Goal: Task Accomplishment & Management: Complete application form

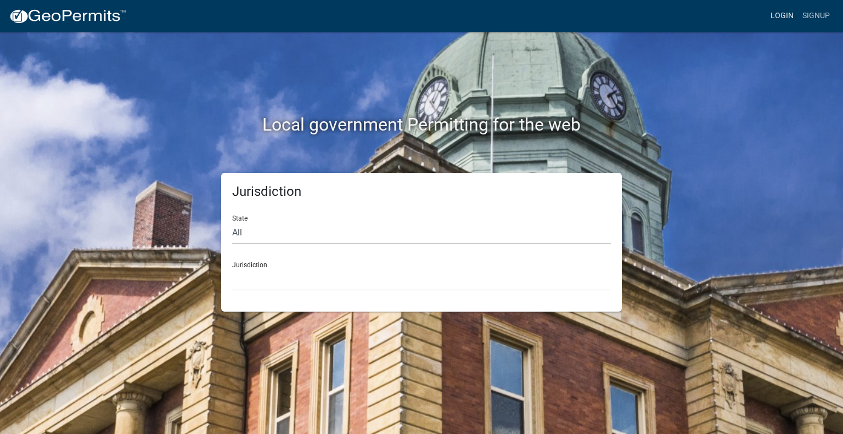
click at [790, 13] on link "Login" at bounding box center [782, 15] width 32 height 21
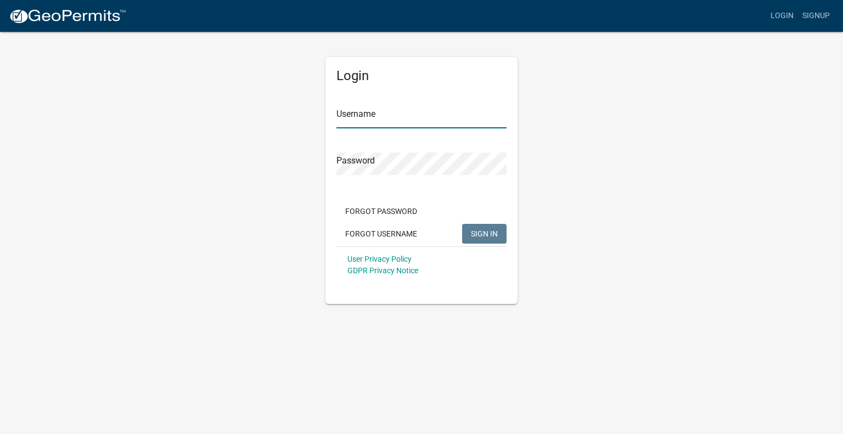
type input "[PERSON_NAME].[PERSON_NAME]"
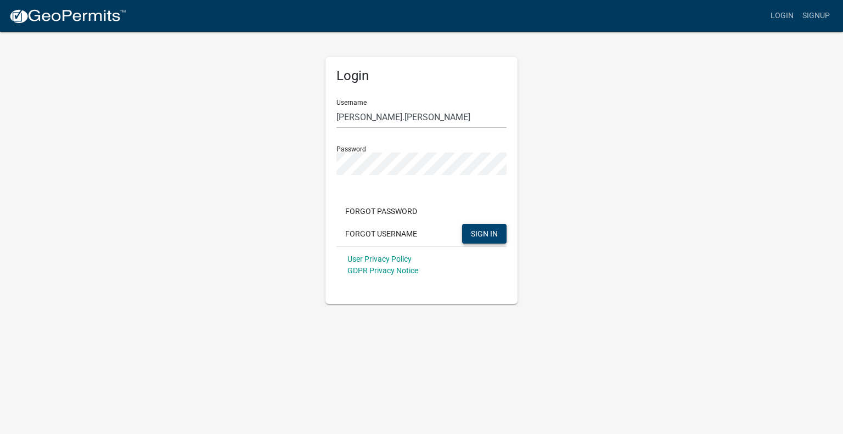
click at [474, 235] on span "SIGN IN" at bounding box center [484, 233] width 27 height 9
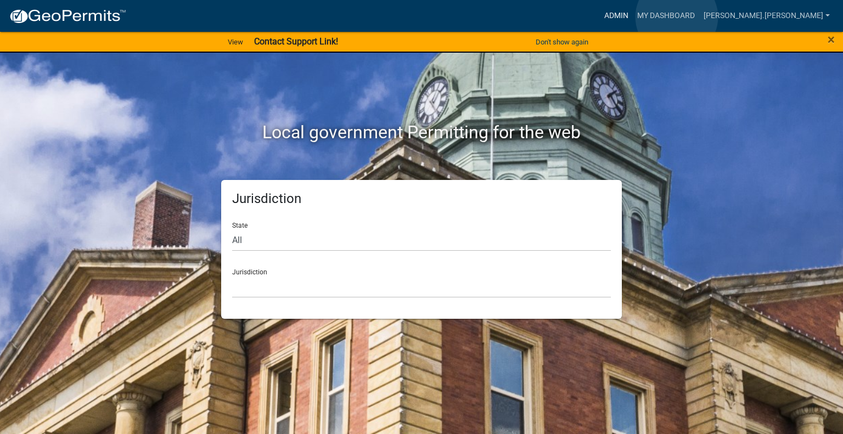
click at [633, 17] on link "Admin" at bounding box center [616, 15] width 33 height 21
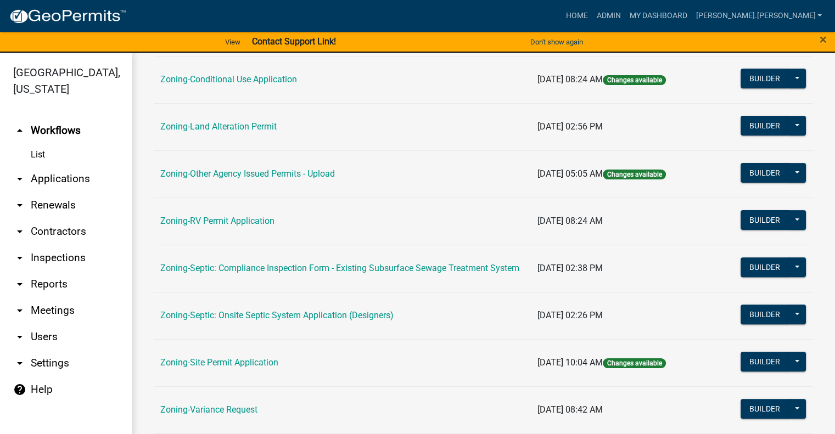
scroll to position [406, 0]
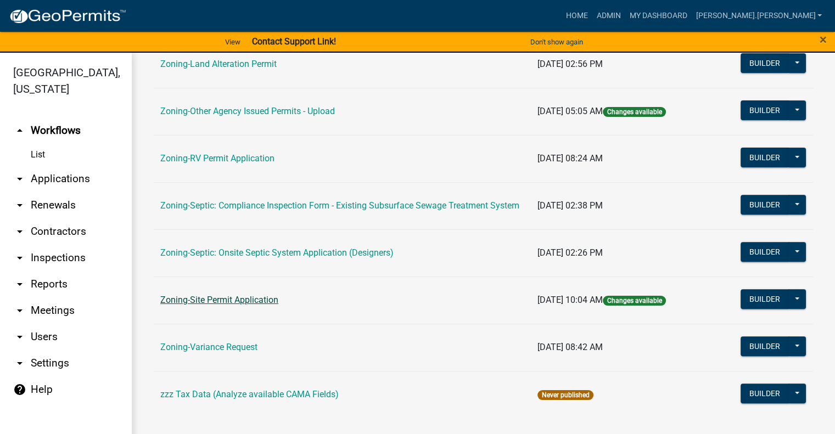
click at [205, 300] on link "Zoning-Site Permit Application" at bounding box center [219, 300] width 118 height 10
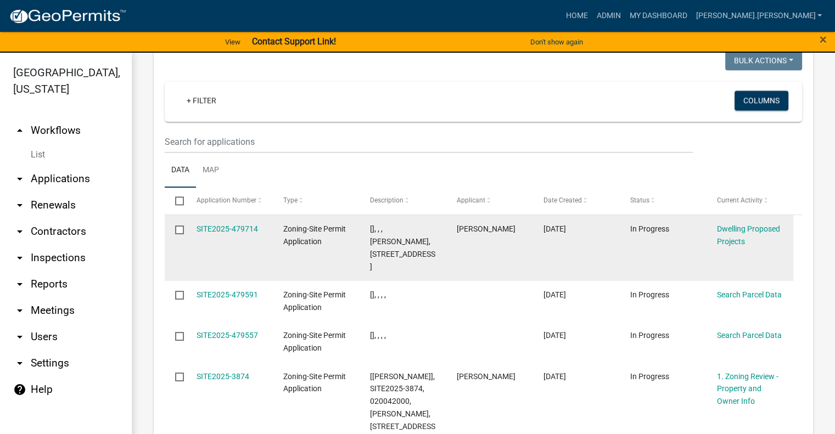
scroll to position [1403, 0]
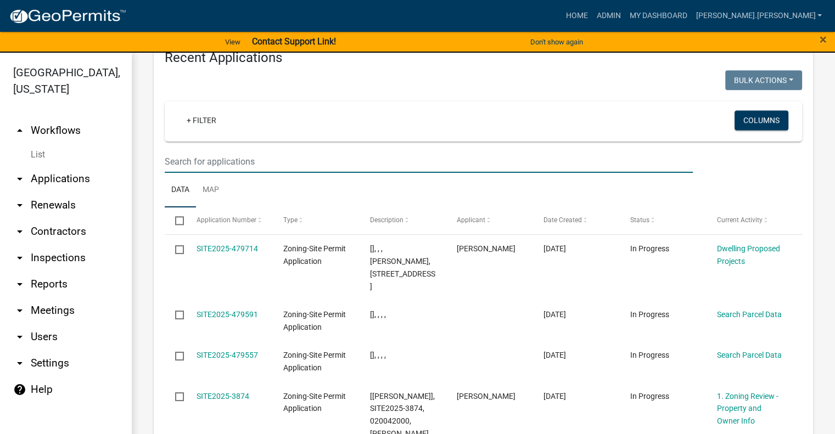
click at [252, 150] on input "text" at bounding box center [429, 161] width 528 height 23
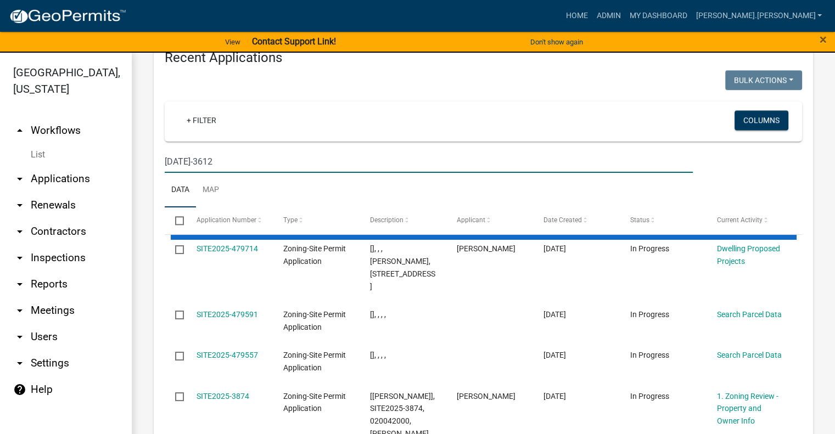
type input "[DATE]-3612"
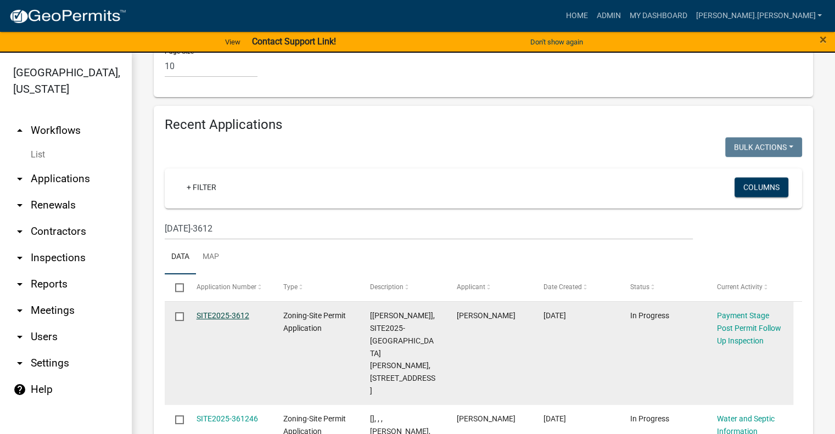
click at [220, 311] on link "SITE2025-3612" at bounding box center [223, 315] width 53 height 9
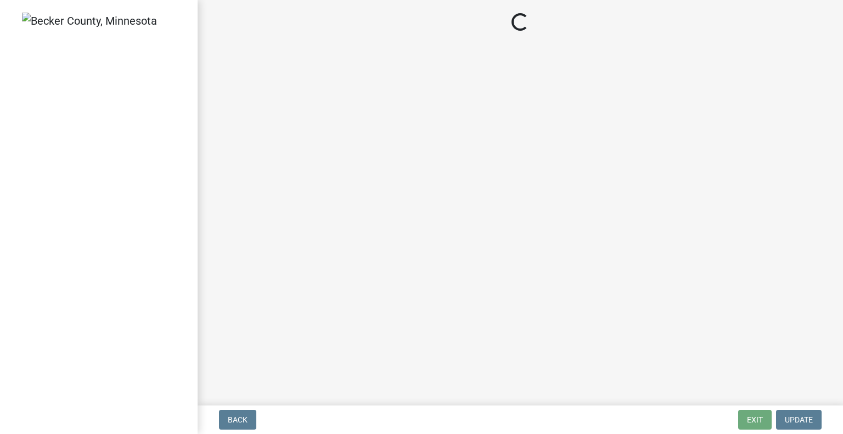
select select "2: 1"
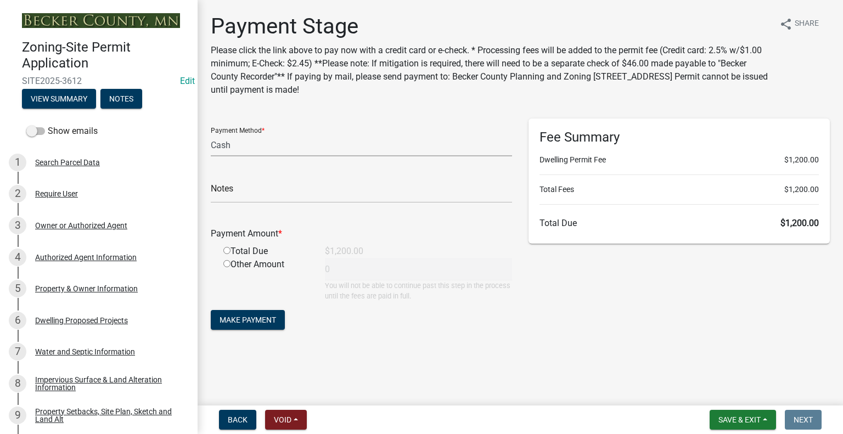
click at [249, 143] on select "Credit Card POS Check Cash Online" at bounding box center [361, 145] width 301 height 23
click at [250, 144] on select "Credit Card POS Check Cash Online" at bounding box center [361, 145] width 301 height 23
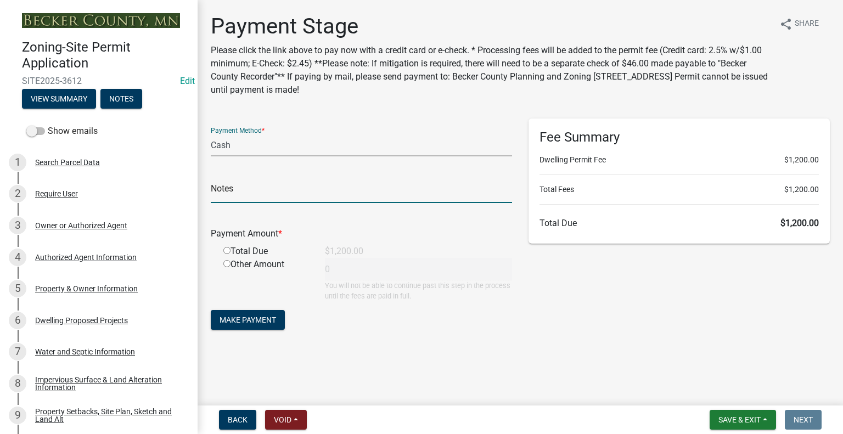
click at [270, 195] on input "text" at bounding box center [361, 192] width 301 height 23
click at [390, 267] on div "Other Amount 0 You will not be able to continue past this step in the process u…" at bounding box center [367, 279] width 305 height 43
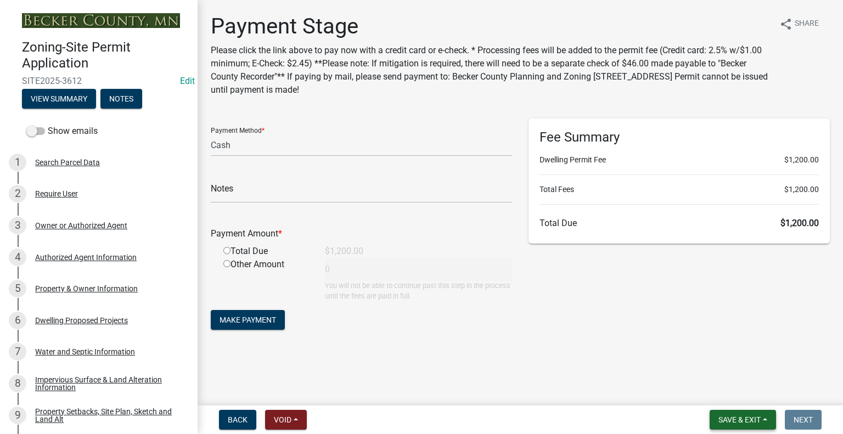
click at [726, 417] on span "Save & Exit" at bounding box center [740, 420] width 42 height 9
click at [721, 395] on button "Save & Exit" at bounding box center [732, 391] width 88 height 26
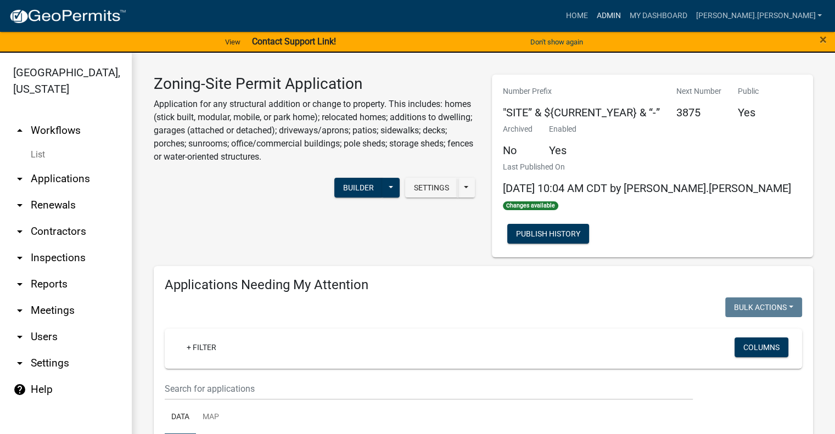
click at [625, 15] on link "Admin" at bounding box center [608, 15] width 33 height 21
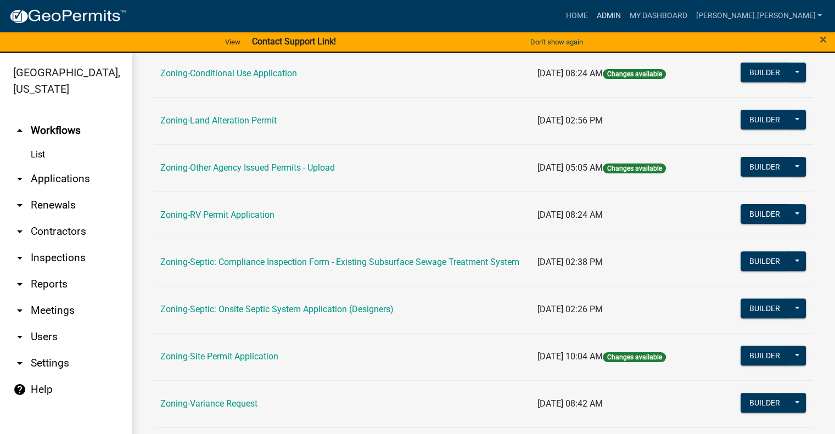
scroll to position [406, 0]
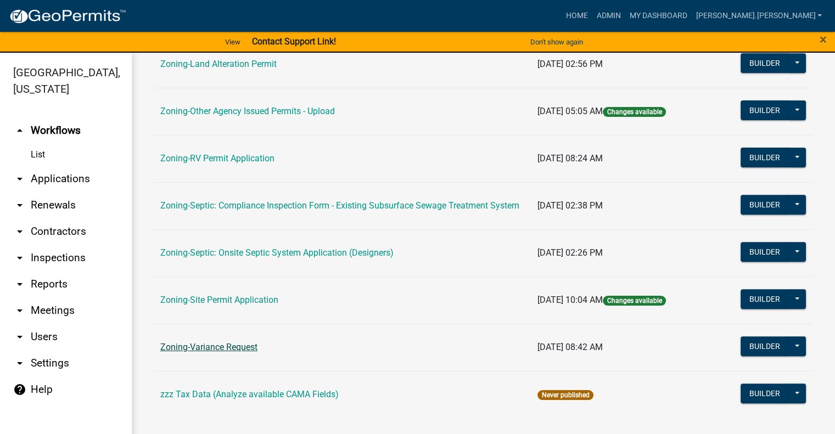
click at [240, 344] on link "Zoning-Variance Request" at bounding box center [208, 347] width 97 height 10
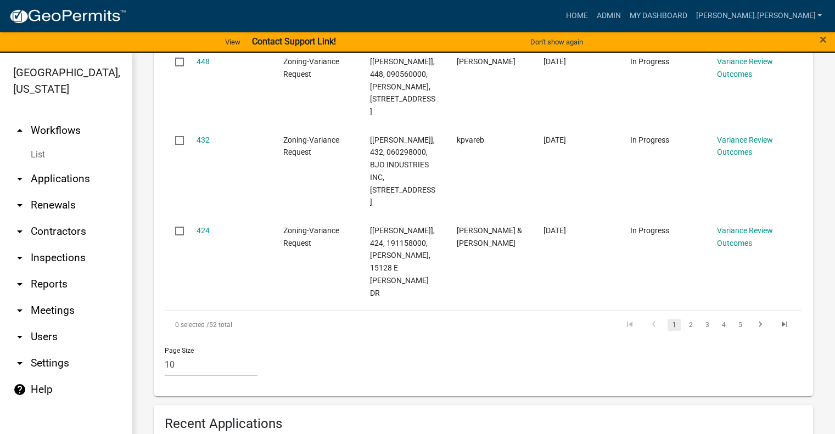
scroll to position [1043, 0]
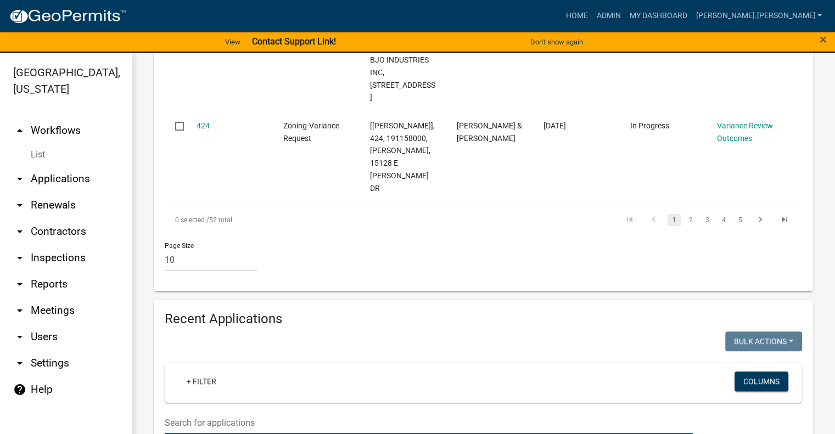
click at [336, 412] on input "text" at bounding box center [429, 423] width 528 height 23
type input "[PERSON_NAME]"
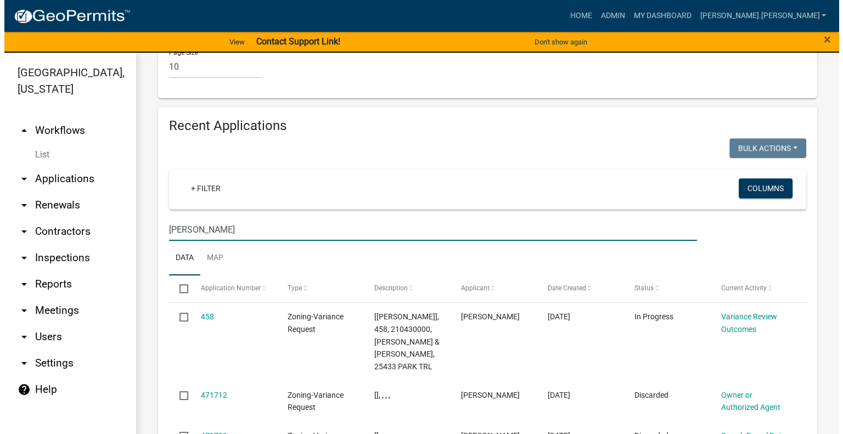
scroll to position [1241, 0]
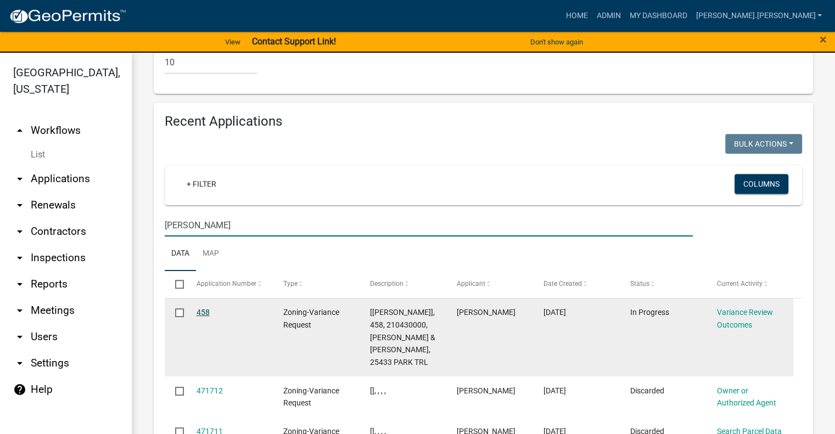
click at [207, 308] on link "458" at bounding box center [203, 312] width 13 height 9
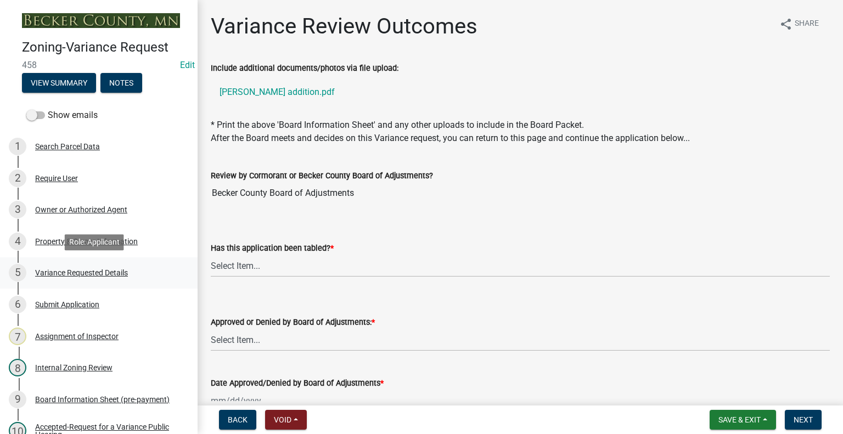
click at [54, 270] on div "Variance Requested Details" at bounding box center [81, 273] width 93 height 8
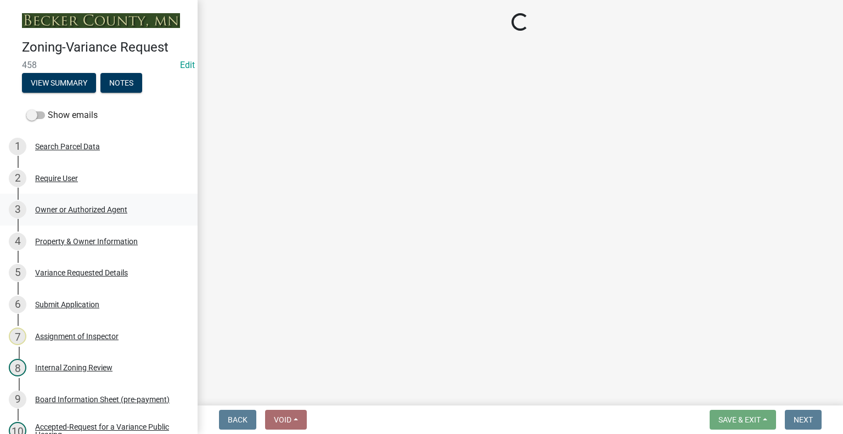
select select "edc6b78d-c029-41a6-a436-e6f76b5f0855"
select select "15bf2cec-1ca8-47a3-85db-999609351cbd"
select select "7b4e921e-23d5-43ad-813a-b7a6ebdae9a4"
select select "bb2b5e43-03c1-4874-9abf-a65f400af928"
select select "8ea3e6c3-8fed-4904-aa20-2f643744aa0c"
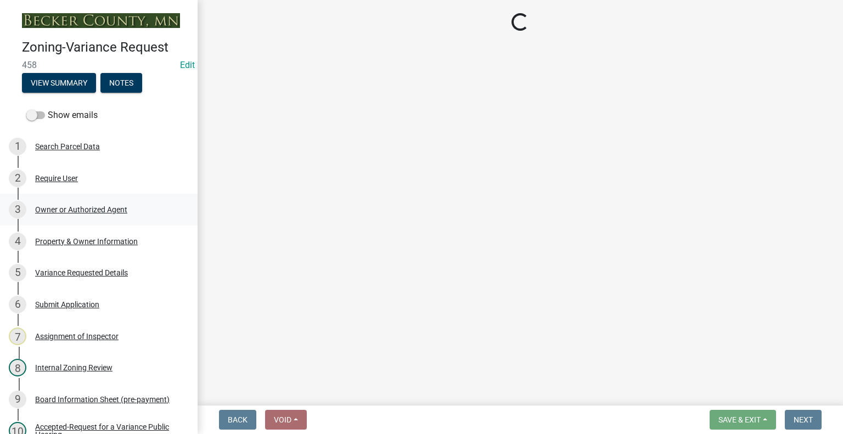
select select "860afd09-da87-482b-bca4-413f5cf53582"
select select "ee8740c3-f4d5-48cf-ad42-c8f7342b480c"
select select "1aa51e34-4f0a-4095-a3f3-287665056048"
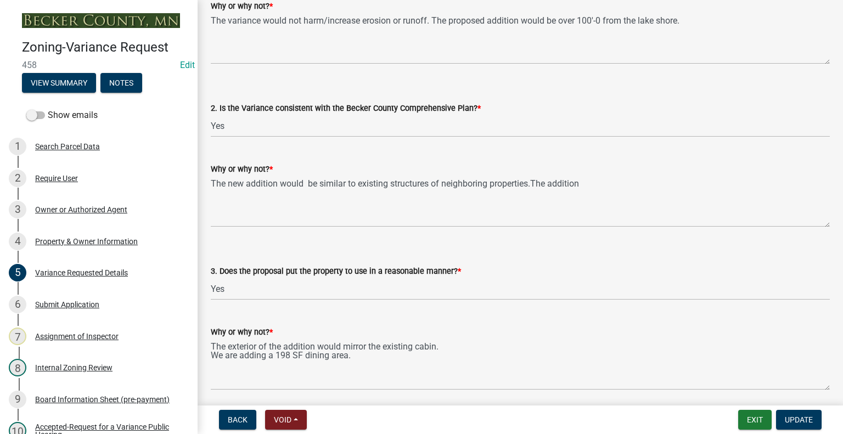
scroll to position [1811, 0]
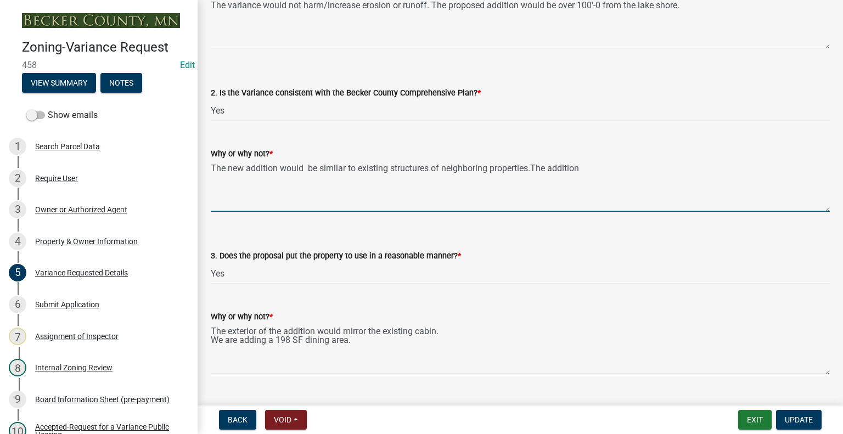
click at [601, 169] on textarea "The new addition would be similar to existing structures of neighboring propert…" at bounding box center [520, 186] width 619 height 52
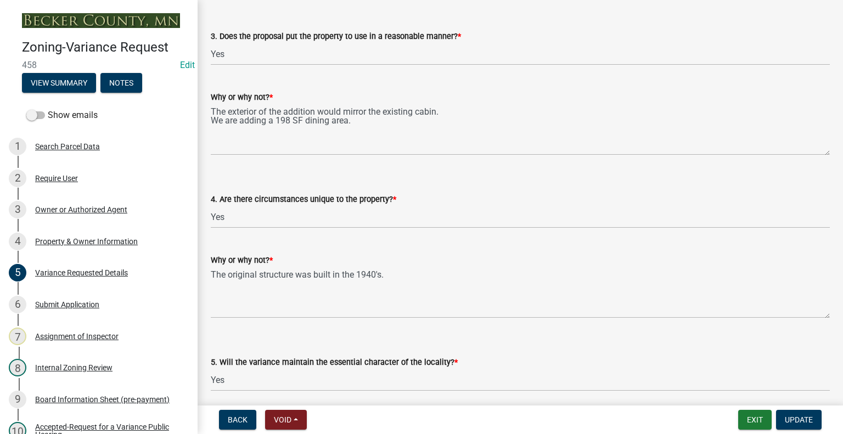
scroll to position [2086, 0]
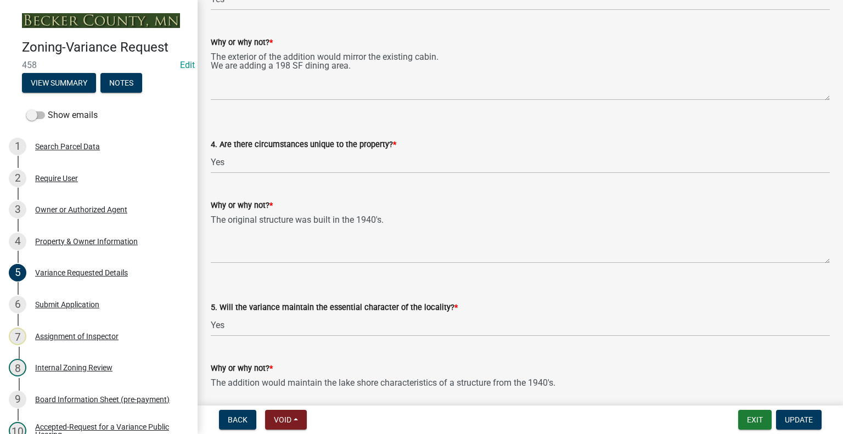
type textarea "The new addition would be similar to existing structures of neighboring propert…"
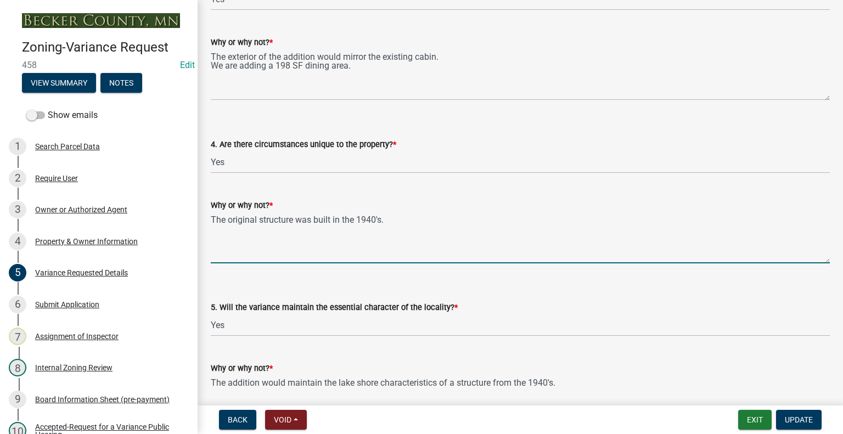
click at [406, 221] on textarea "The original structure was built in the 1940's." at bounding box center [520, 238] width 619 height 52
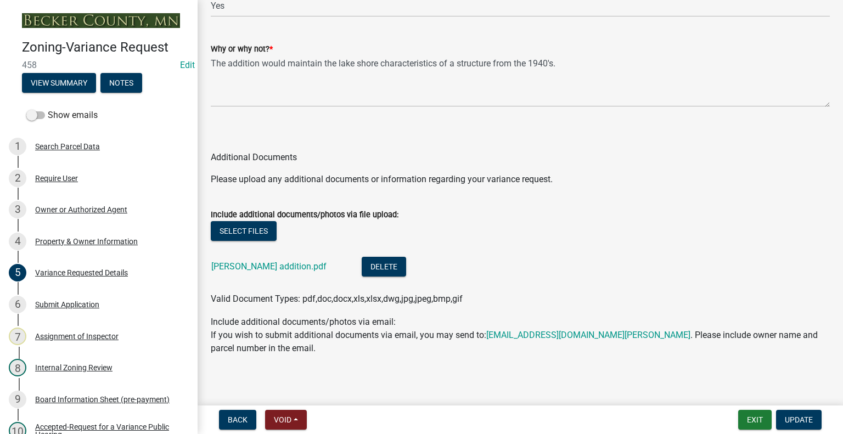
scroll to position [2411, 0]
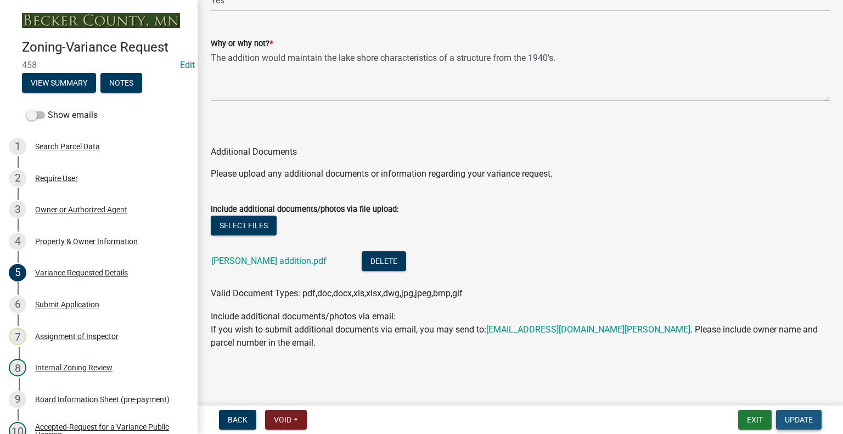
click at [801, 424] on span "Update" at bounding box center [799, 420] width 28 height 9
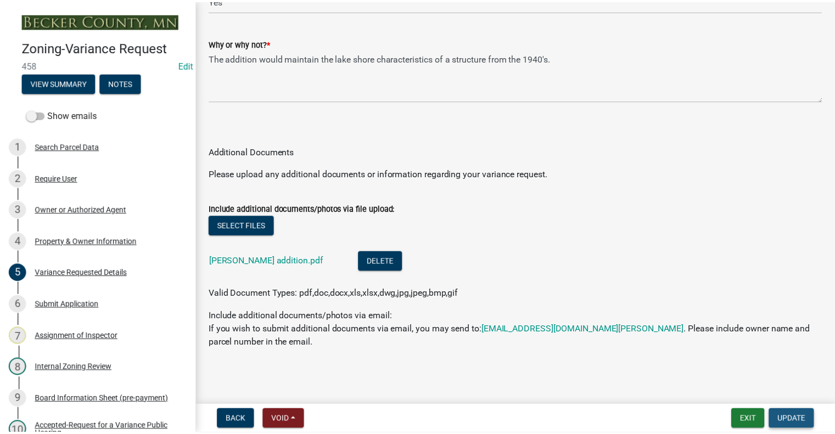
scroll to position [0, 0]
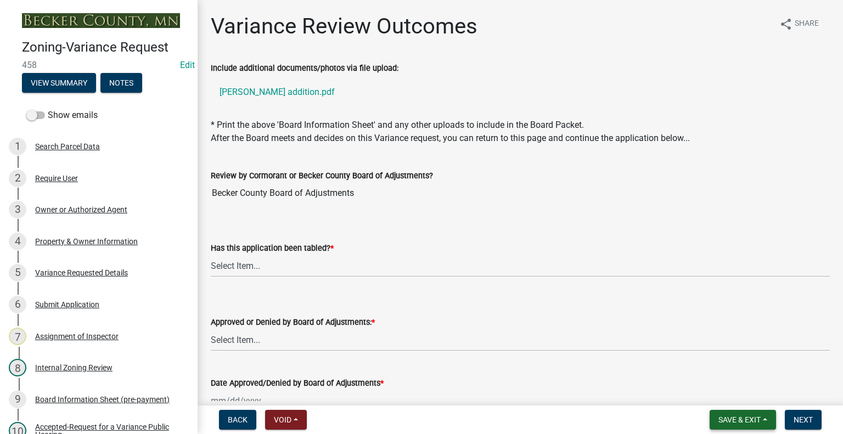
click at [722, 420] on span "Save & Exit" at bounding box center [740, 420] width 42 height 9
click at [713, 389] on button "Save & Exit" at bounding box center [732, 391] width 88 height 26
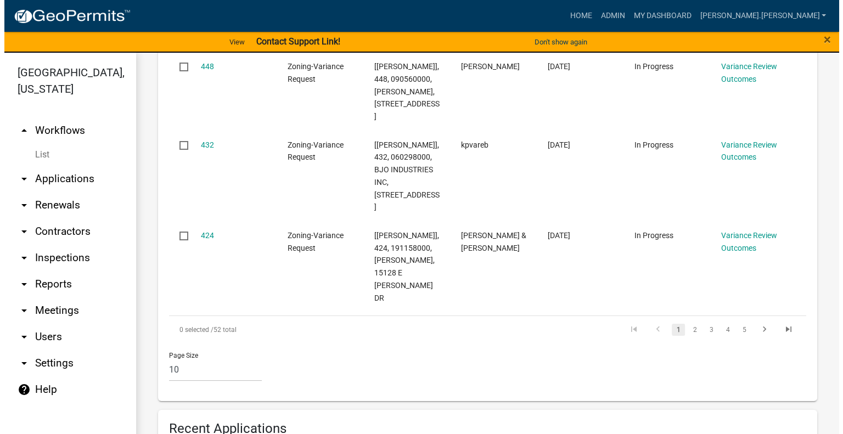
scroll to position [1153, 0]
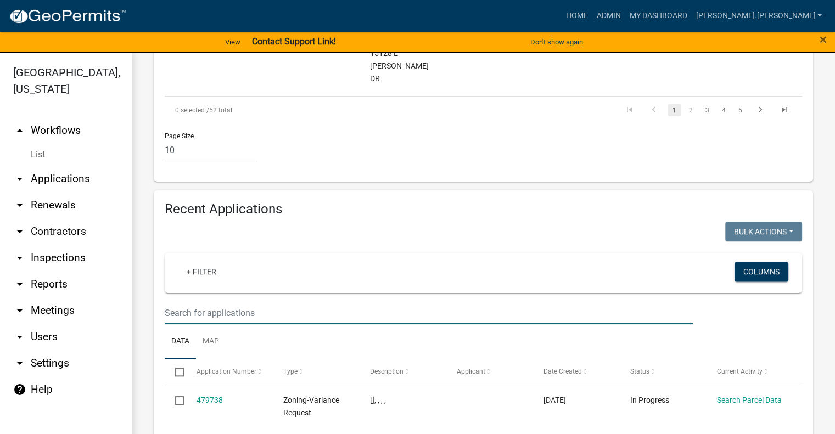
click at [273, 302] on input "text" at bounding box center [429, 313] width 528 height 23
type input "170929000"
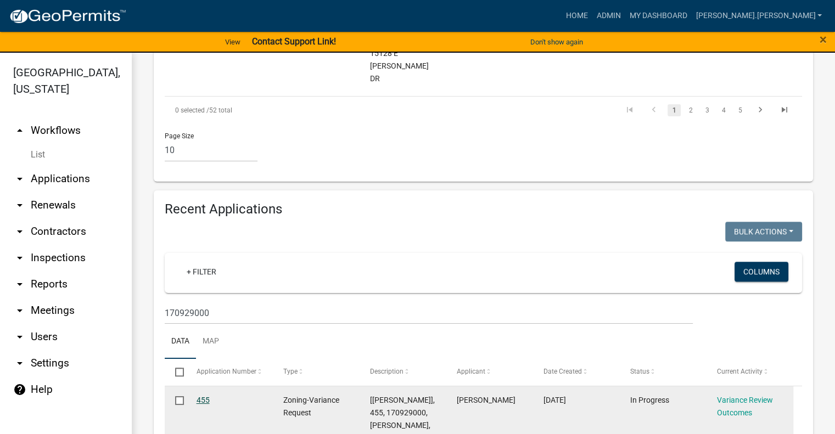
click at [203, 396] on link "455" at bounding box center [203, 400] width 13 height 9
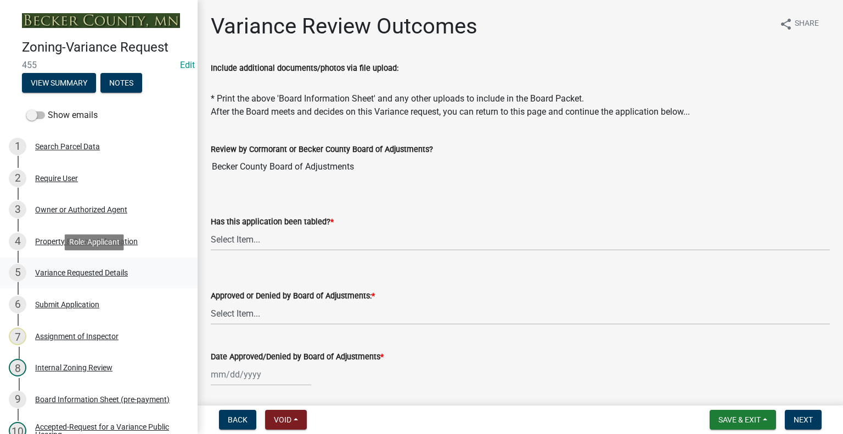
click at [64, 269] on div "Variance Requested Details" at bounding box center [81, 273] width 93 height 8
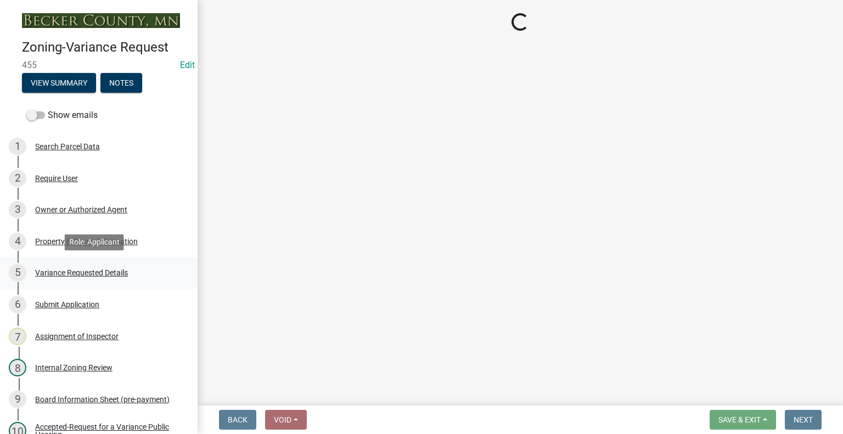
select select "edc6b78d-c029-41a6-a436-e6f76b5f0855"
select select "d86c8c14-d6ee-4cfd-b5eb-6db4335ef602"
select select "7b4e921e-23d5-43ad-813a-b7a6ebdae9a4"
select select "bb2b5e43-03c1-4874-9abf-a65f400af928"
select select "8ea3e6c3-8fed-4904-aa20-2f643744aa0c"
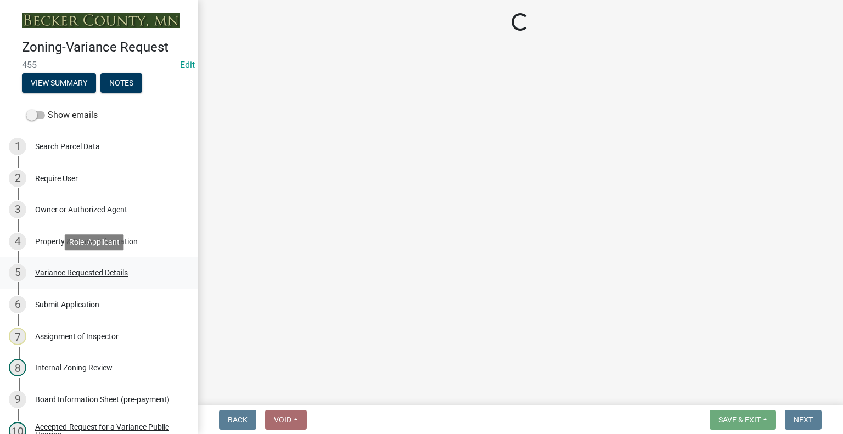
select select "860afd09-da87-482b-bca4-413f5cf53582"
select select "ee8740c3-f4d5-48cf-ad42-c8f7342b480c"
select select "1aa51e34-4f0a-4095-a3f3-287665056048"
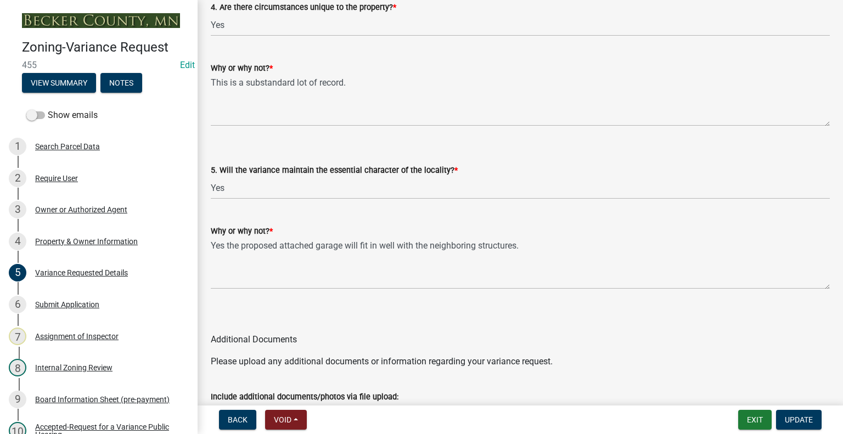
scroll to position [2096, 0]
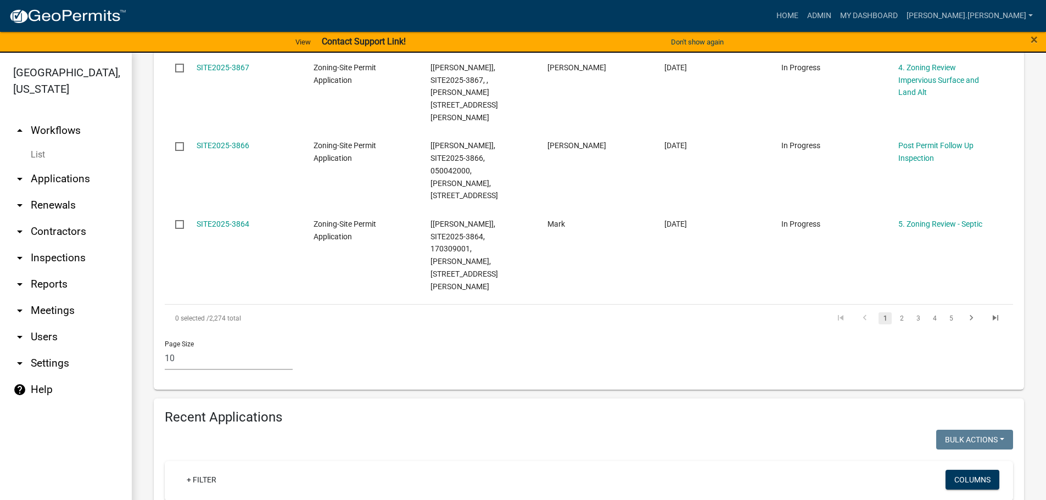
scroll to position [875, 0]
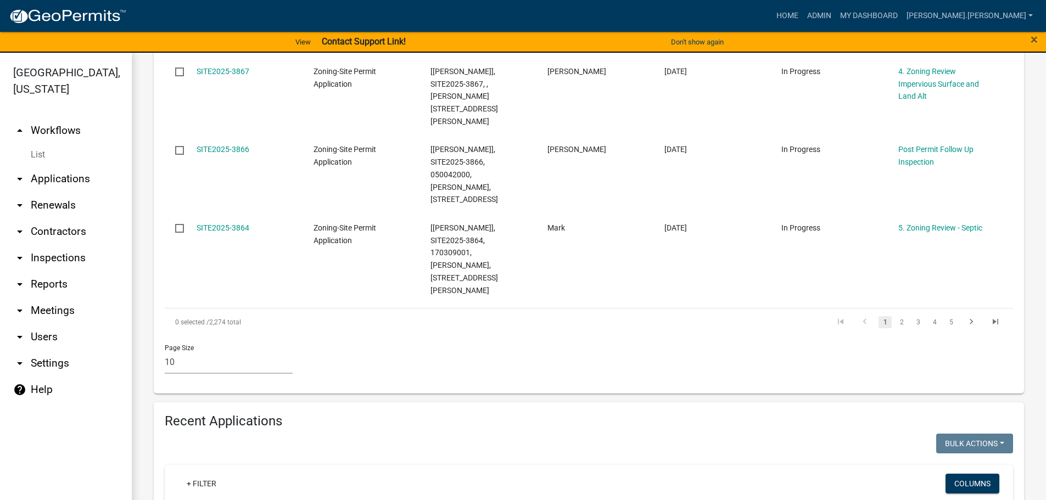
drag, startPoint x: 285, startPoint y: 419, endPoint x: 0, endPoint y: 422, distance: 284.9
click at [0, 422] on div "[GEOGRAPHIC_DATA], [US_STATE] arrow_drop_up Workflows List arrow_drop_down Appl…" at bounding box center [523, 283] width 1046 height 461
type input "[PERSON_NAME]"
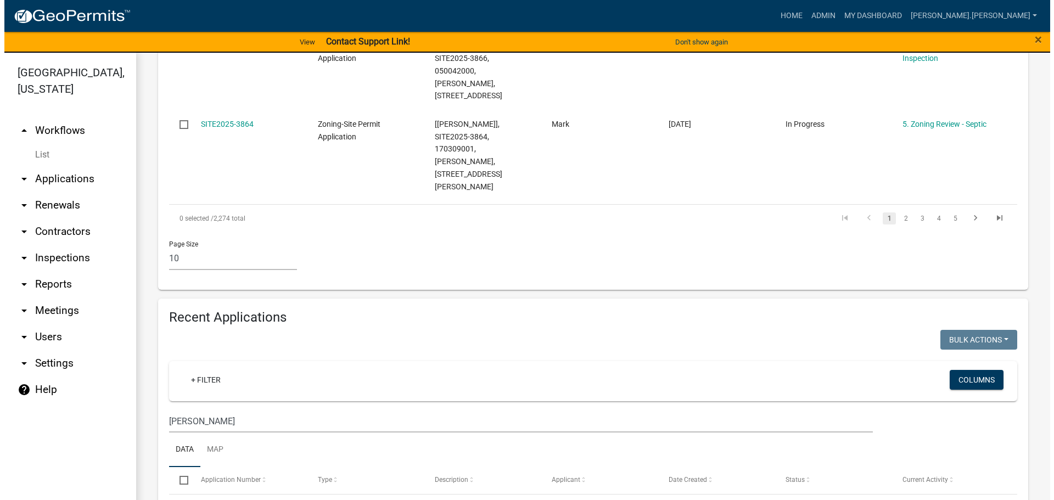
scroll to position [1149, 0]
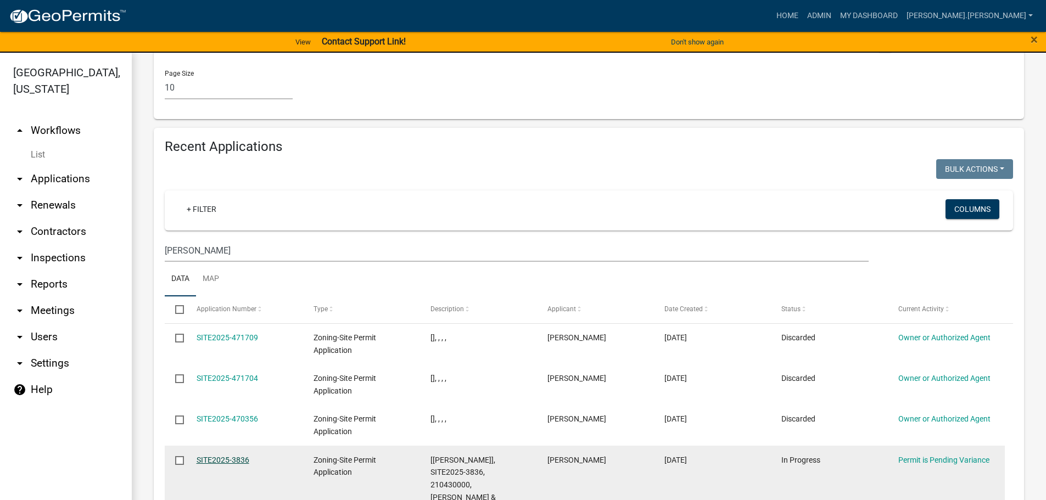
click at [237, 456] on link "SITE2025-3836" at bounding box center [223, 460] width 53 height 9
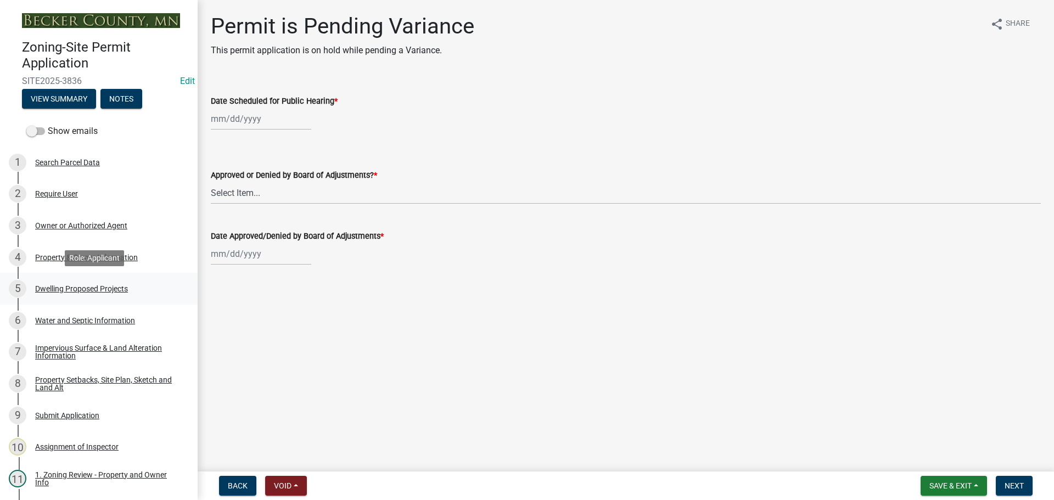
click at [116, 288] on div "Dwelling Proposed Projects" at bounding box center [81, 289] width 93 height 8
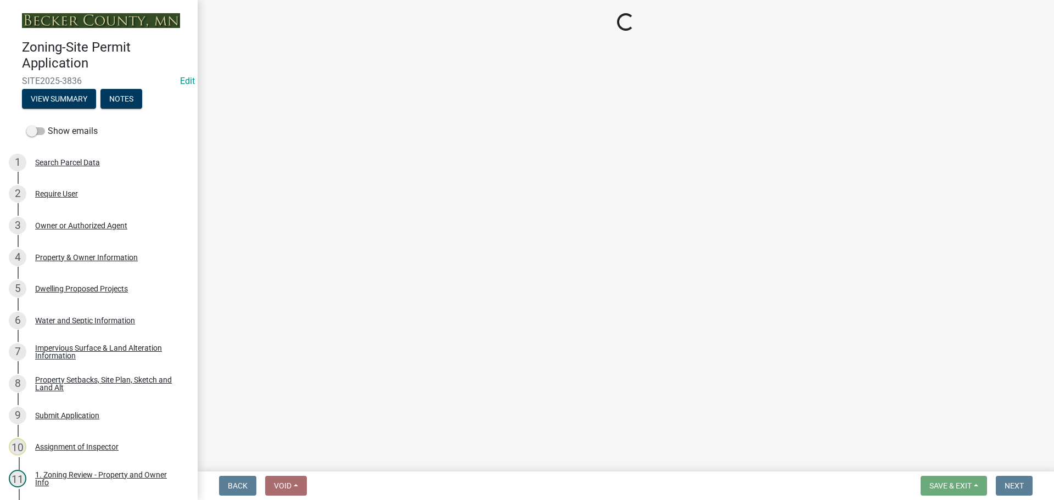
select select "b76c2e3f-c59d-4748-8205-29623accd873"
select select "2dc577ba-aef6-4196-bc52-35577603d189"
select select "59a6fdaa-56b6-4bcd-87b7-d867a7d784e6"
select select "4f5e2784-8c40-49a3-b0e9-8f1a3cbab4f4"
select select "a045e8de-0125-48b5-a52c-0705e3235ca5"
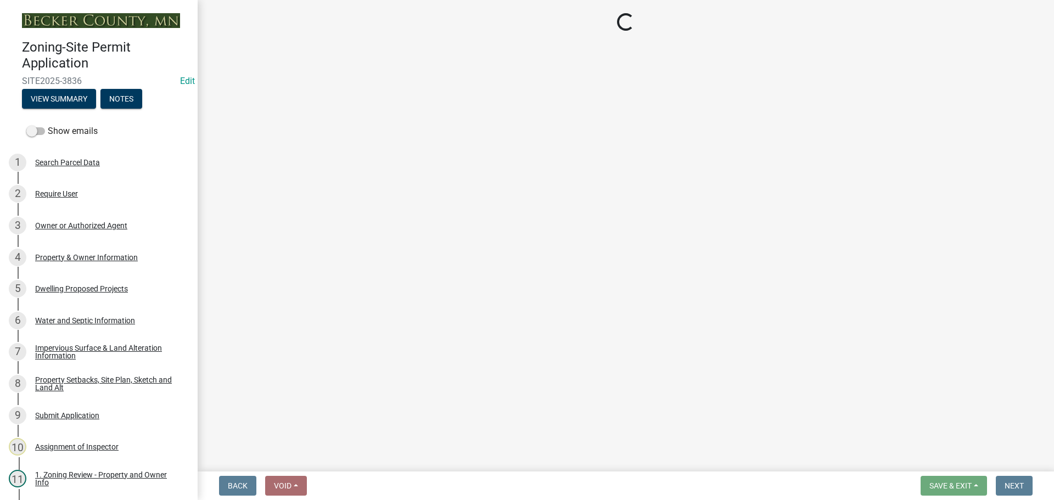
select select "01fc0f85-7de4-4400-8627-f7c2cf1c9bcf"
select select "5dd6cdd5-8b7d-4534-b791-478230f7b8b7"
select select "11c1c089-3b44-43c0-9549-3c9eeea2451f"
select select "d4691a2f-f058-48e2-b997-416102d14b5c"
select select "8786fdd2-7f96-462d-8069-e958fae6b9a0"
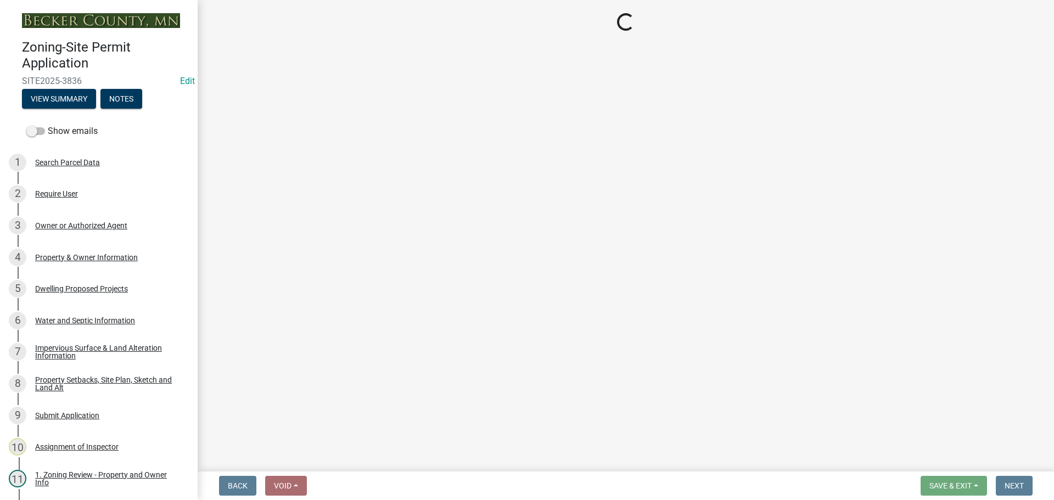
select select "256d326d-7a65-4b43-bb27-2952fbe4c534"
select select "95a588f5-1928-44cb-95cb-f3dde79564ff"
select select "0ceb8b90-6e92-4b1f-be25-acba4c819eff"
select select "8e4dc0e1-7dfa-4afc-85b9-5ad40795f204"
select select "107cbe59-677b-44f2-96fc-816b282ebb79"
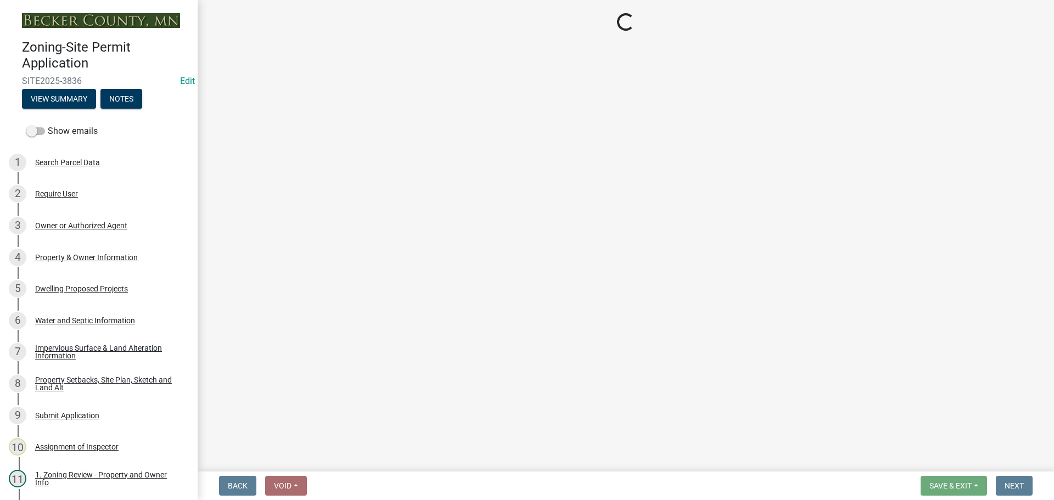
select select "ab9119d1-7da9-49c4-9fac-8c142204c89d"
select select "7f420323-49a9-4fd0-9441-05b3dc777552"
select select "ec305202-ae01-487b-b5e4-3a5aacc1e384"
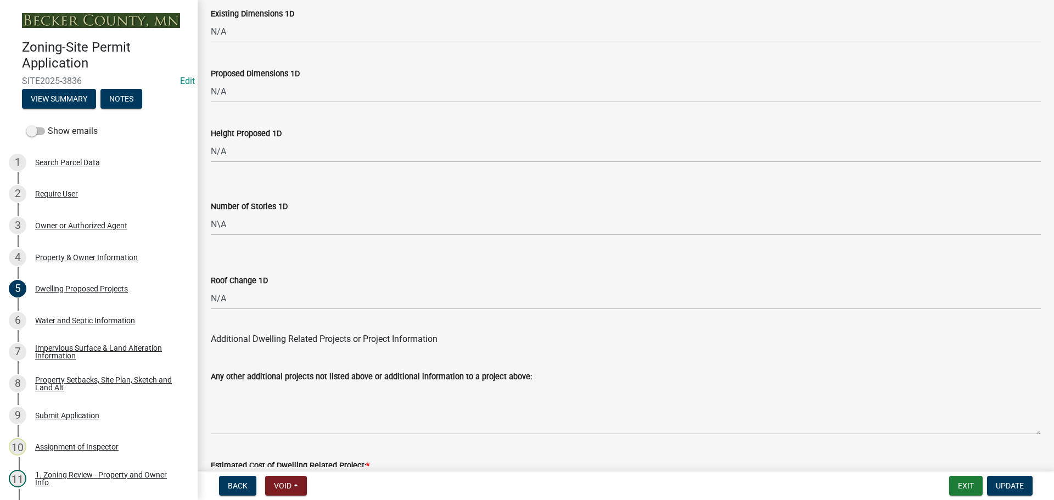
scroll to position [2632, 0]
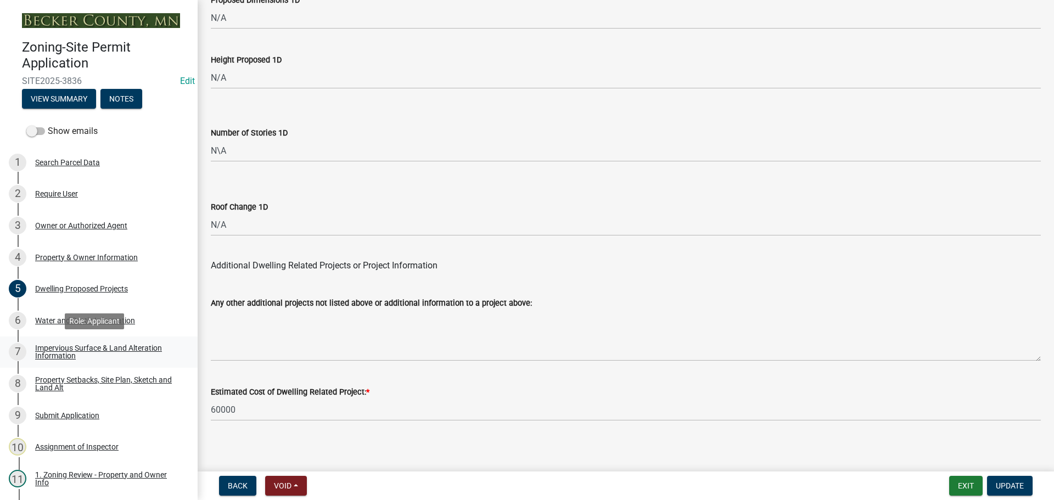
click at [126, 350] on div "Impervious Surface & Land Alteration Information" at bounding box center [107, 351] width 145 height 15
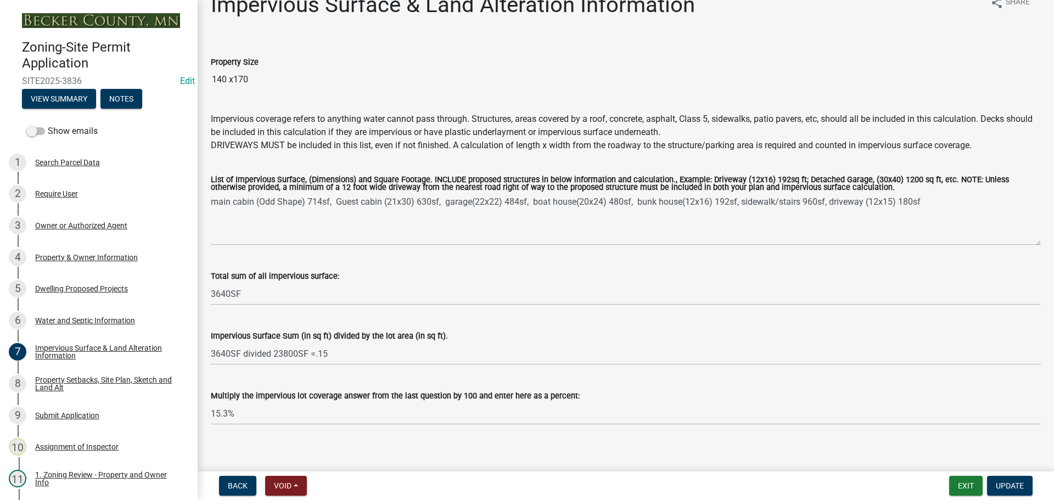
scroll to position [31, 0]
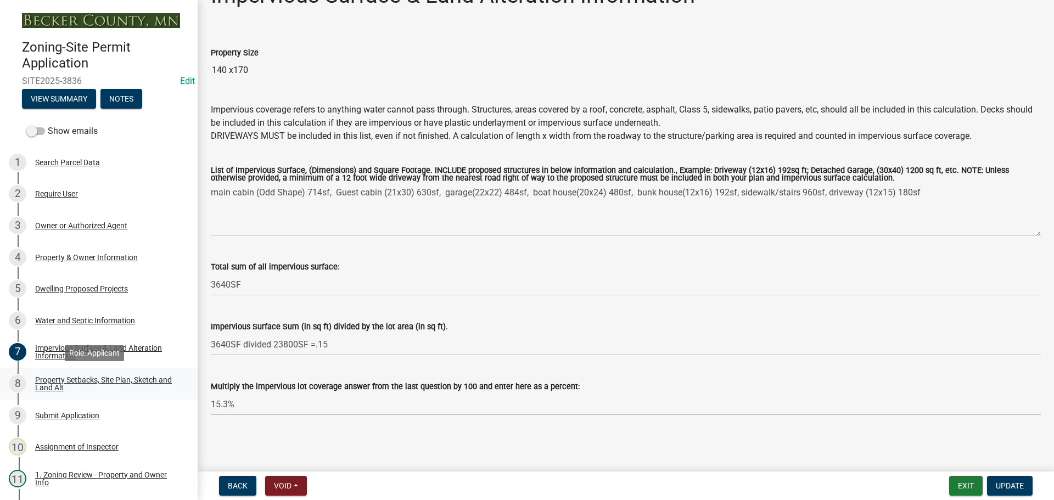
click at [45, 379] on div "Property Setbacks, Site Plan, Sketch and Land Alt" at bounding box center [107, 383] width 145 height 15
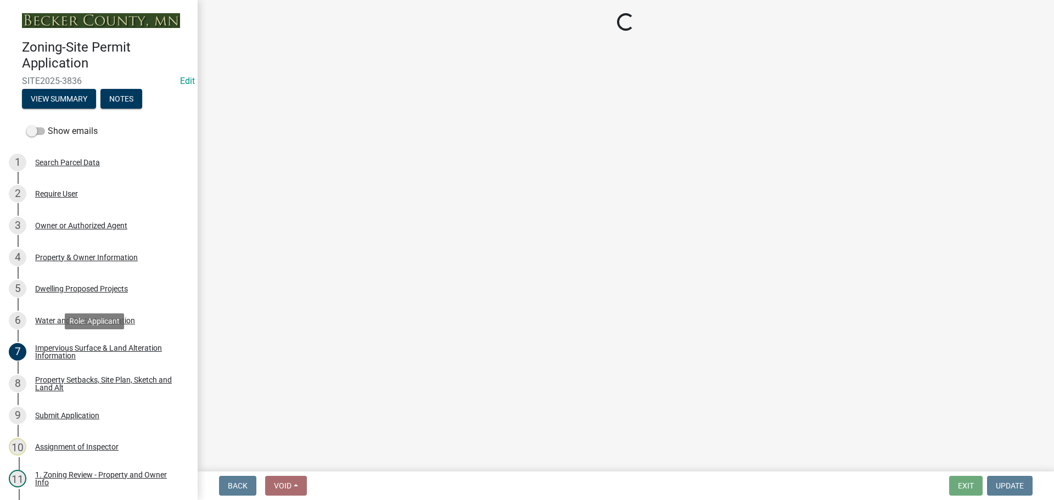
scroll to position [0, 0]
select select "7b13c63f-e699-4112-b373-98fbd28ec536"
select select "1afb5f45-3e33-44d7-aeec-2b47938d22ad"
select select "b56a4575-9846-47cf-8067-c59a4853da22"
select select "b9185151-7fec-488a-a719-f11a93338dbd"
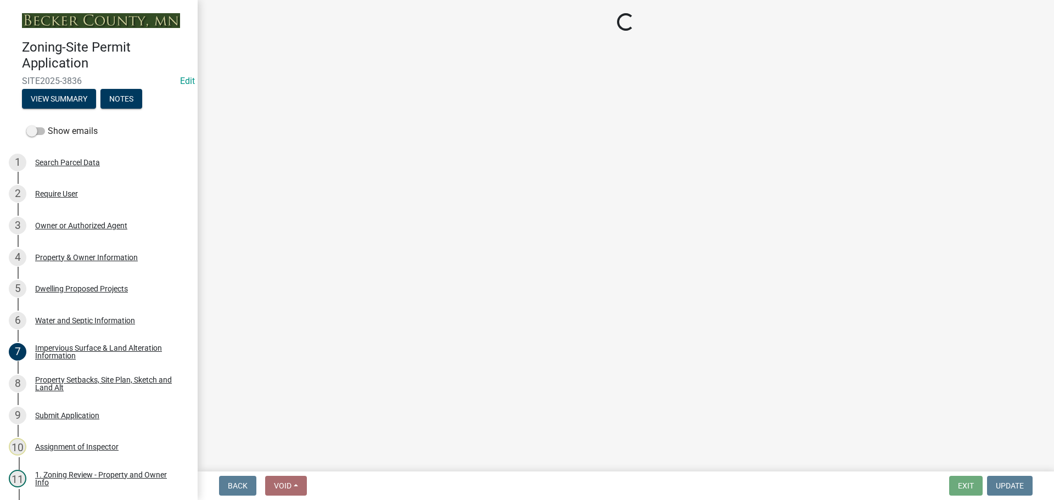
select select "e8ab2dc3-aa3f-46f3-9b4a-37eb25ad84af"
select select "27b2a8b4-abf6-463e-8c0c-7c5d2b4fe26f"
select select "b98836ba-4715-455d-97ab-be9a9df498a8"
select select "d61e3758-d187-40af-a435-5e09c3f3d509"
select select "c8b8ea71-7088-4e87-a493-7bc88cc2835b"
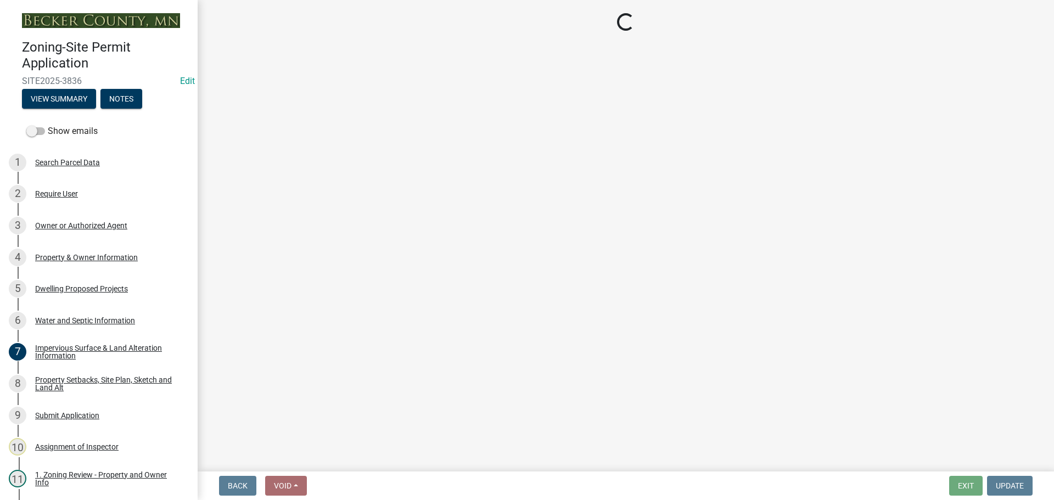
select select "1418c7e3-4054-4b00-84b5-d09b9560f30a"
select select "19d13e65-c93d-443e-910a-7a17299544cc"
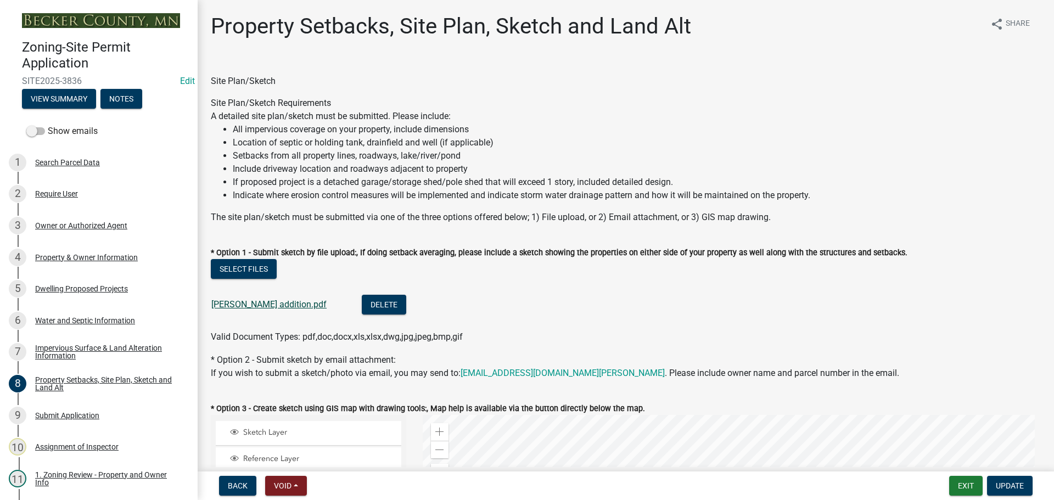
click at [261, 302] on link "[PERSON_NAME] addition.pdf" at bounding box center [268, 304] width 115 height 10
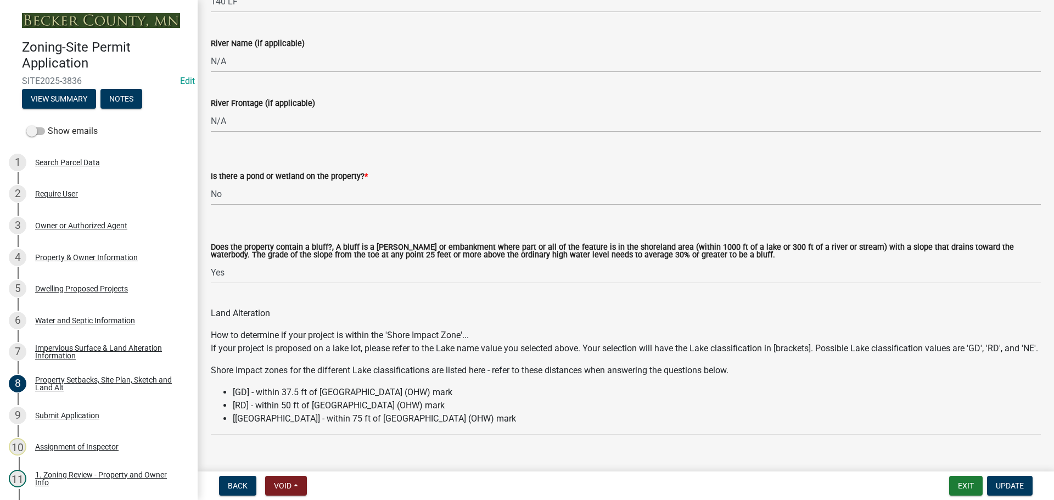
scroll to position [853, 0]
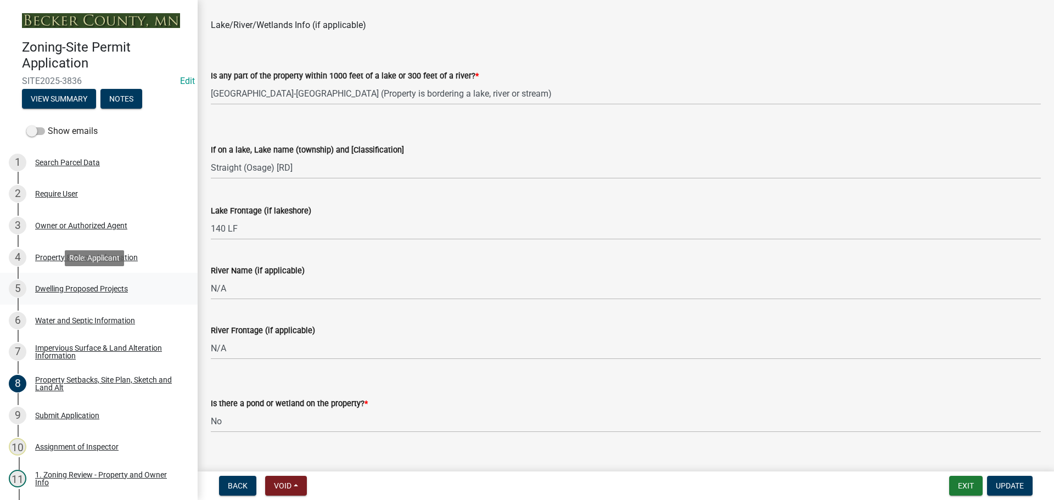
click at [113, 286] on div "Dwelling Proposed Projects" at bounding box center [81, 289] width 93 height 8
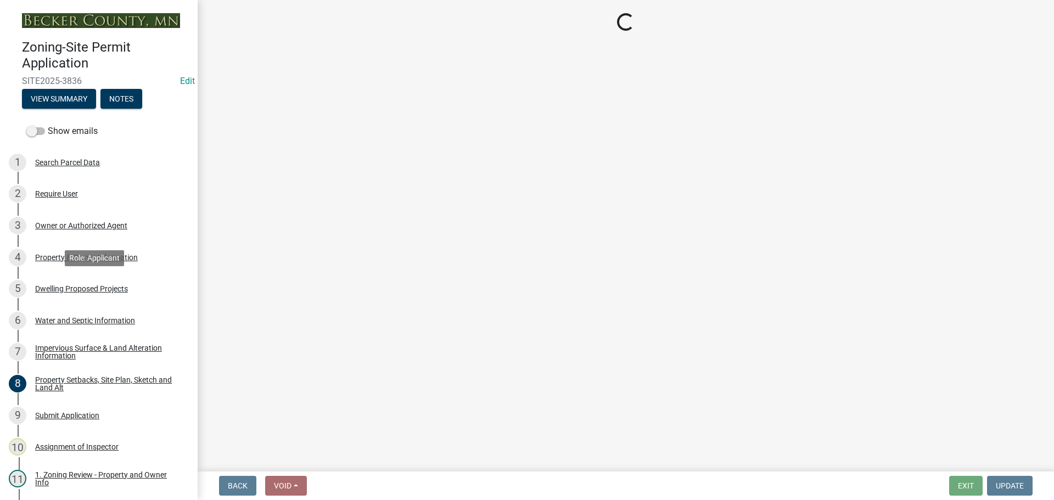
scroll to position [0, 0]
select select "b76c2e3f-c59d-4748-8205-29623accd873"
select select "2dc577ba-aef6-4196-bc52-35577603d189"
select select "59a6fdaa-56b6-4bcd-87b7-d867a7d784e6"
select select "4f5e2784-8c40-49a3-b0e9-8f1a3cbab4f4"
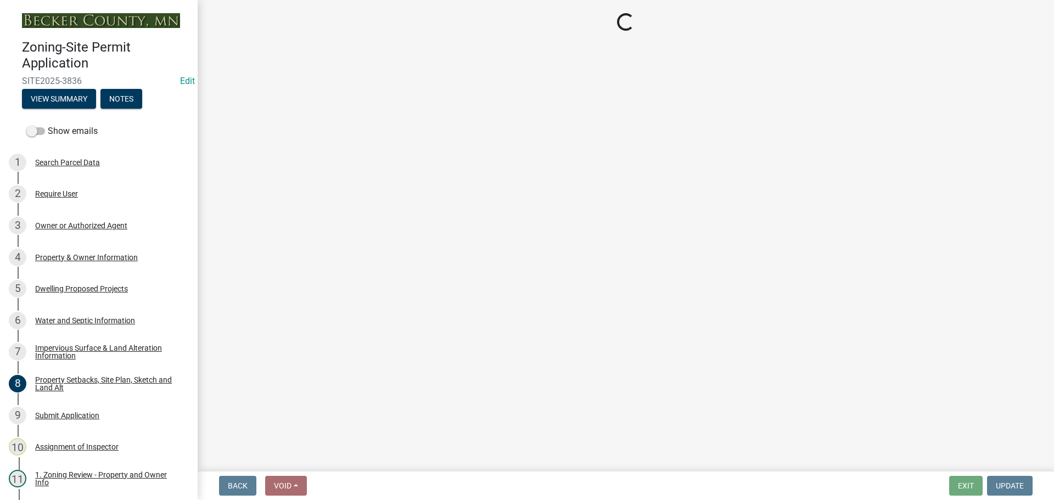
select select "a045e8de-0125-48b5-a52c-0705e3235ca5"
select select "01fc0f85-7de4-4400-8627-f7c2cf1c9bcf"
select select "5dd6cdd5-8b7d-4534-b791-478230f7b8b7"
select select "11c1c089-3b44-43c0-9549-3c9eeea2451f"
select select "d4691a2f-f058-48e2-b997-416102d14b5c"
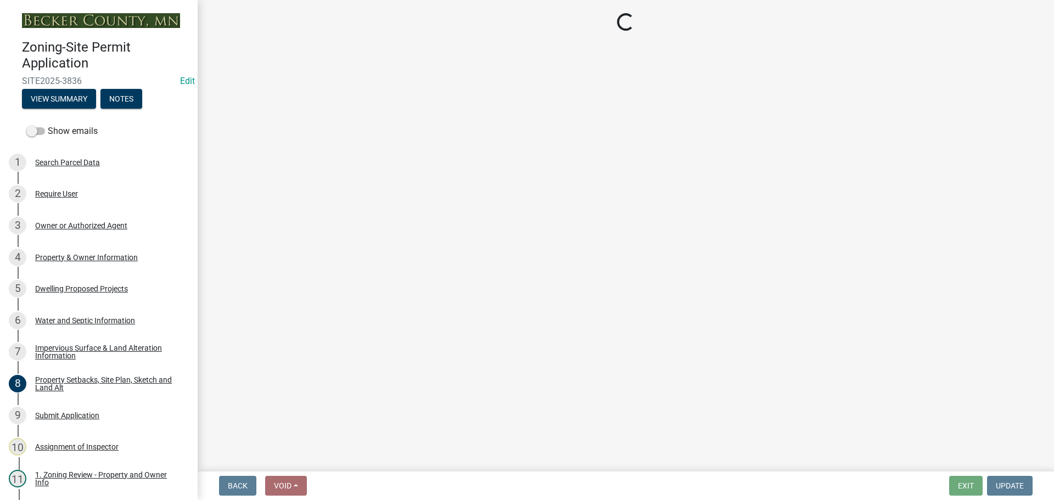
select select "8786fdd2-7f96-462d-8069-e958fae6b9a0"
select select "256d326d-7a65-4b43-bb27-2952fbe4c534"
select select "95a588f5-1928-44cb-95cb-f3dde79564ff"
select select "0ceb8b90-6e92-4b1f-be25-acba4c819eff"
select select "8e4dc0e1-7dfa-4afc-85b9-5ad40795f204"
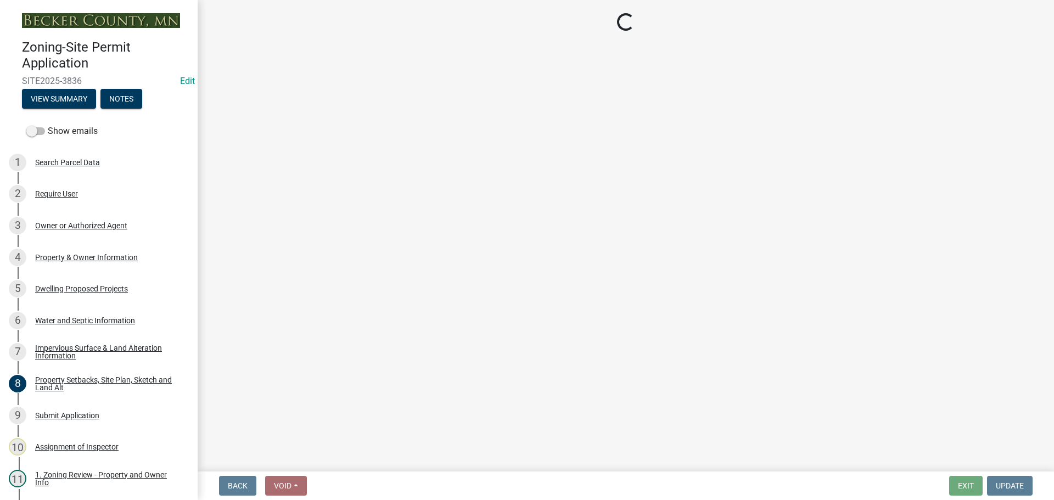
select select "107cbe59-677b-44f2-96fc-816b282ebb79"
select select "ab9119d1-7da9-49c4-9fac-8c142204c89d"
select select "7f420323-49a9-4fd0-9441-05b3dc777552"
select select "ec305202-ae01-487b-b5e4-3a5aacc1e384"
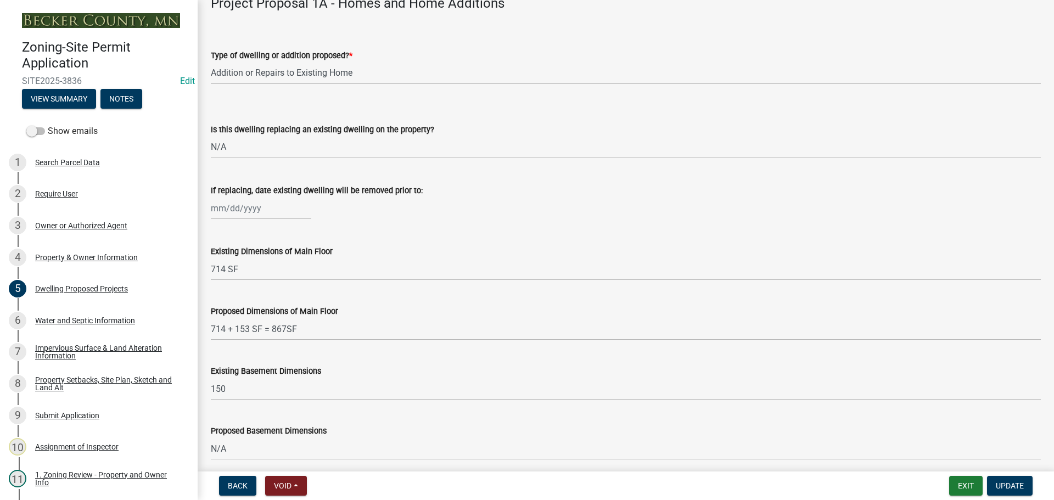
scroll to position [329, 0]
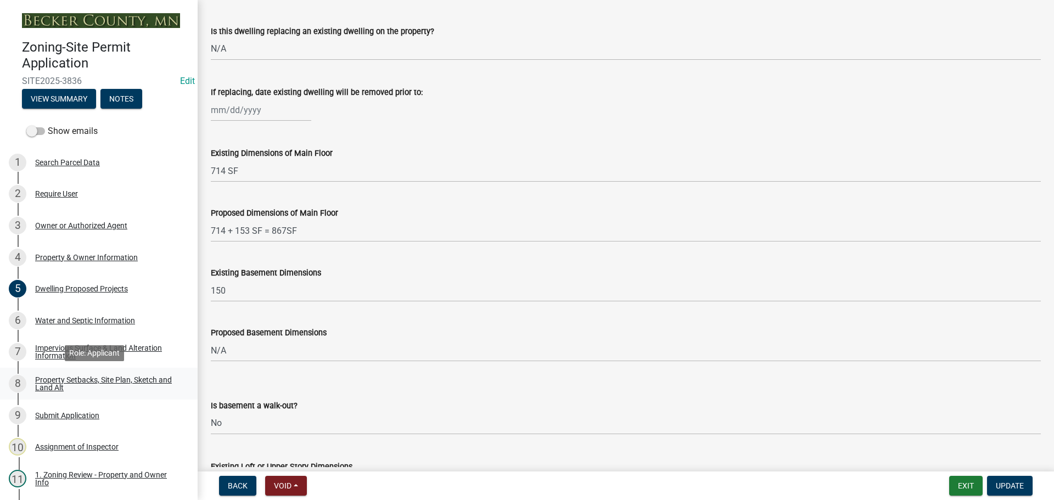
click at [110, 378] on div "Property Setbacks, Site Plan, Sketch and Land Alt" at bounding box center [107, 383] width 145 height 15
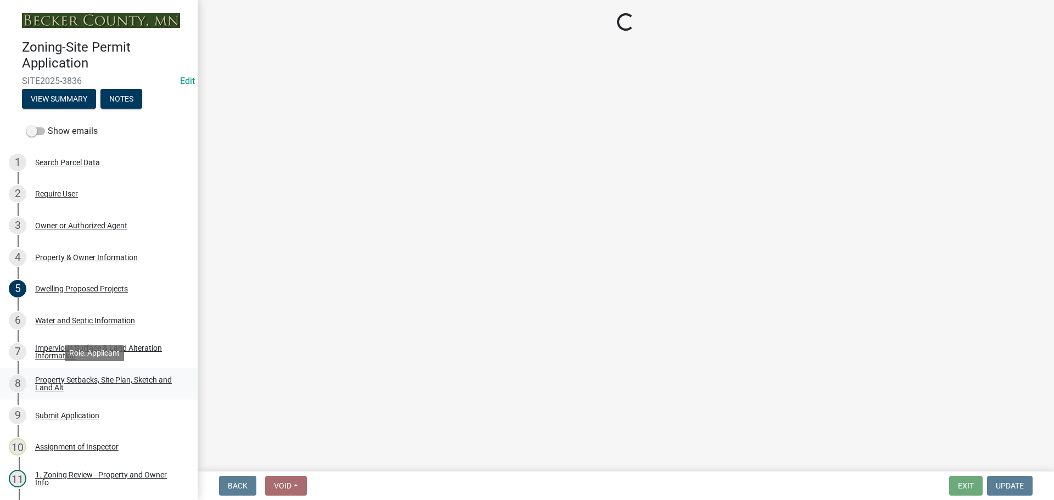
scroll to position [0, 0]
select select "7b13c63f-e699-4112-b373-98fbd28ec536"
select select "1afb5f45-3e33-44d7-aeec-2b47938d22ad"
select select "b56a4575-9846-47cf-8067-c59a4853da22"
select select "b9185151-7fec-488a-a719-f11a93338dbd"
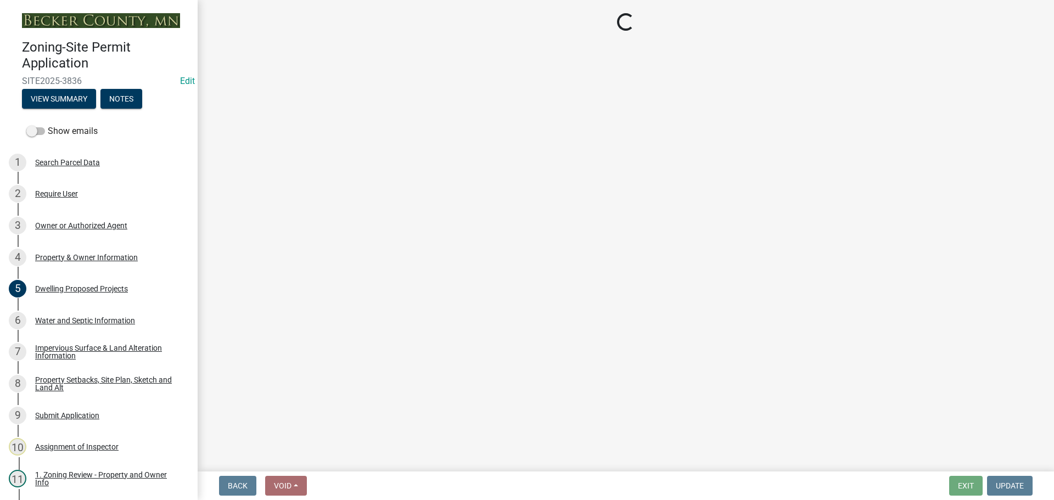
select select "e8ab2dc3-aa3f-46f3-9b4a-37eb25ad84af"
select select "27b2a8b4-abf6-463e-8c0c-7c5d2b4fe26f"
select select "b98836ba-4715-455d-97ab-be9a9df498a8"
select select "d61e3758-d187-40af-a435-5e09c3f3d509"
select select "c8b8ea71-7088-4e87-a493-7bc88cc2835b"
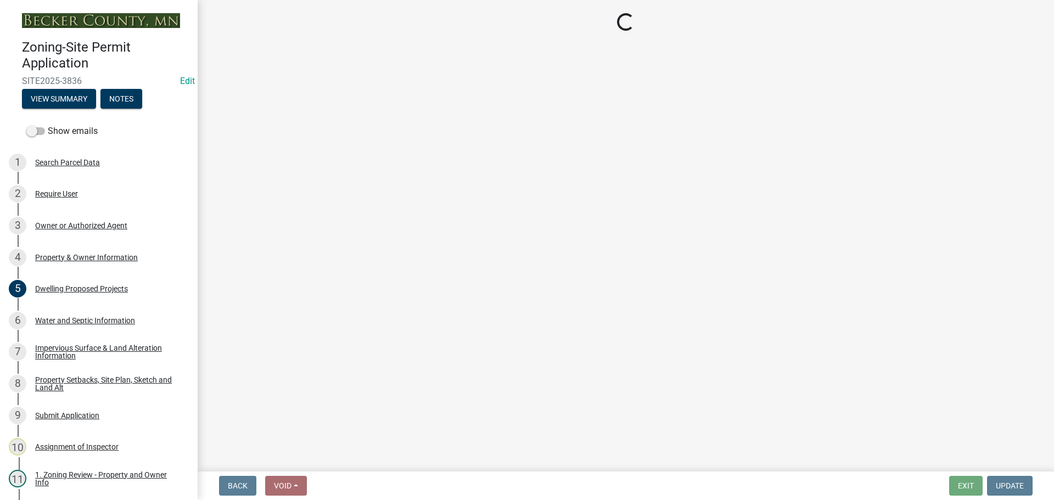
select select "1418c7e3-4054-4b00-84b5-d09b9560f30a"
select select "19d13e65-c93d-443e-910a-7a17299544cc"
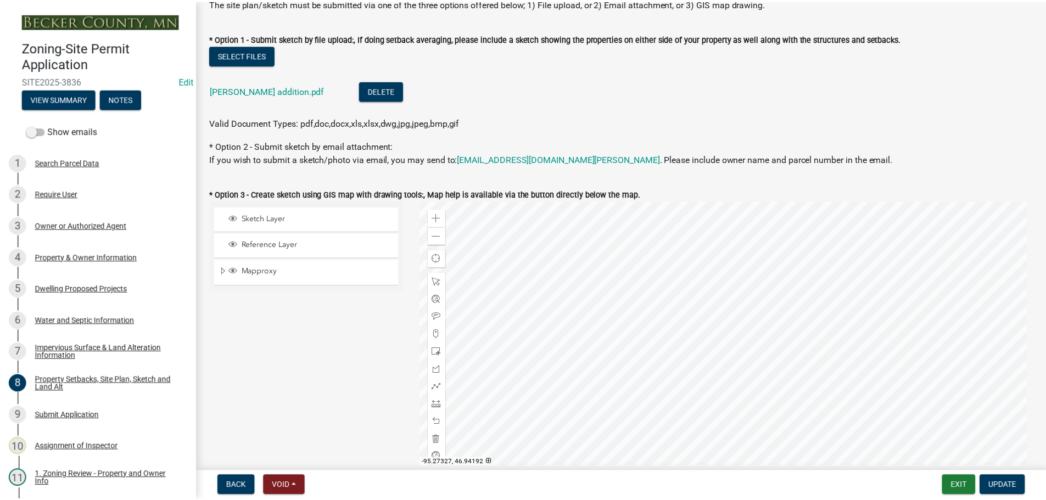
scroll to position [220, 0]
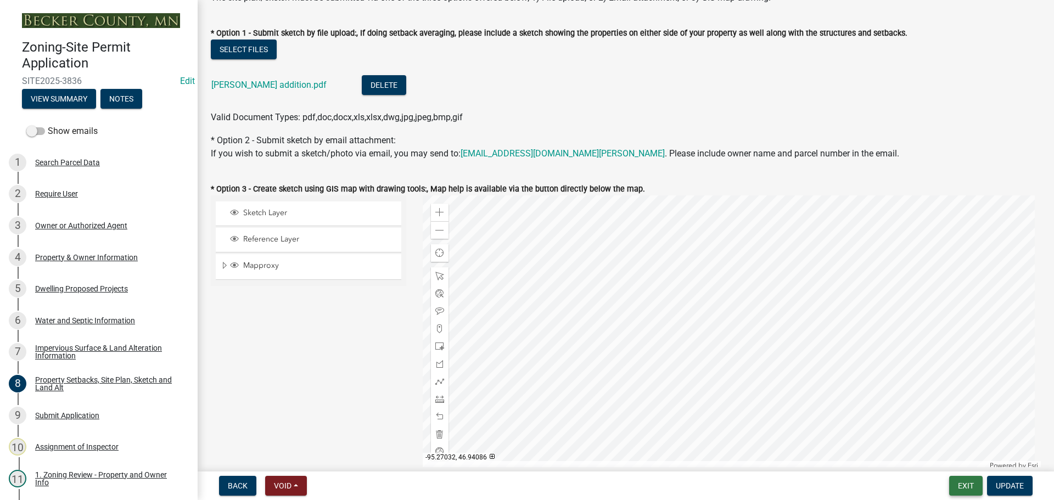
click at [962, 485] on button "Exit" at bounding box center [965, 486] width 33 height 20
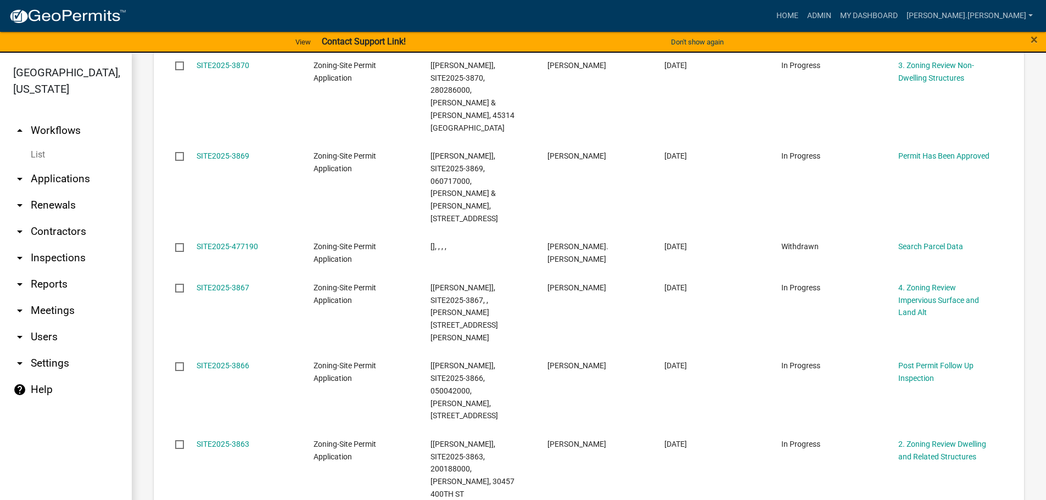
scroll to position [878, 0]
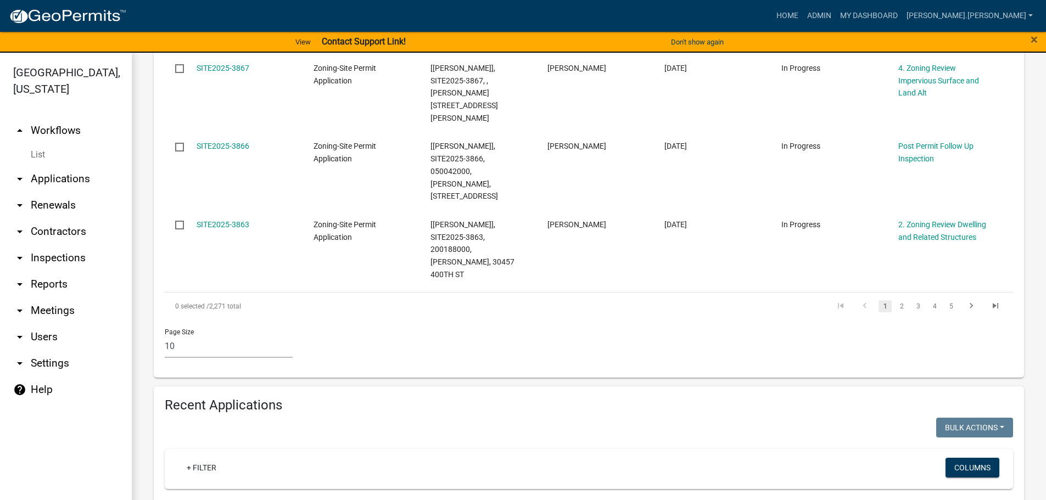
drag, startPoint x: 501, startPoint y: 382, endPoint x: 497, endPoint y: 371, distance: 11.8
click at [501, 498] on input "text" at bounding box center [517, 509] width 704 height 23
type input "170929000"
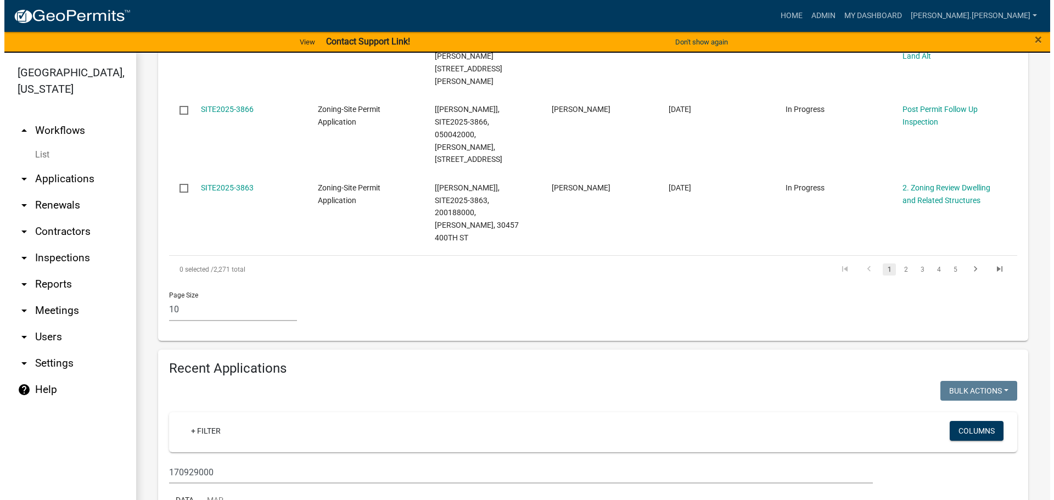
scroll to position [952, 0]
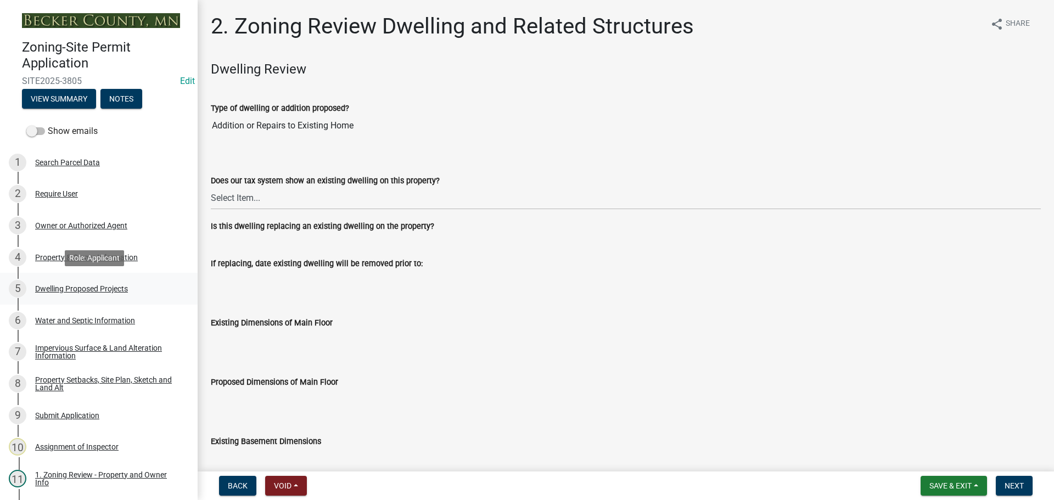
click at [100, 291] on div "Dwelling Proposed Projects" at bounding box center [81, 289] width 93 height 8
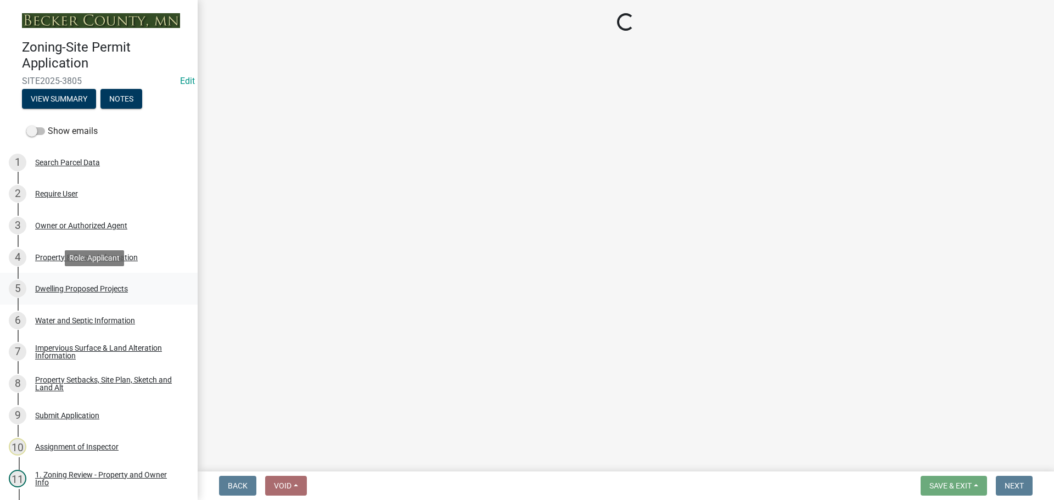
select select "b76c2e3f-c59d-4748-8205-29623accd873"
select select "638dddef-31f4-4d73-b0b5-0ffc7b344434"
select select "43dc438e-12cf-4fa6-b4ef-a236ffc627d7"
select select "8786fdd2-7f96-462d-8069-e958fae6b9a0"
select select "256d326d-7a65-4b43-bb27-2952fbe4c534"
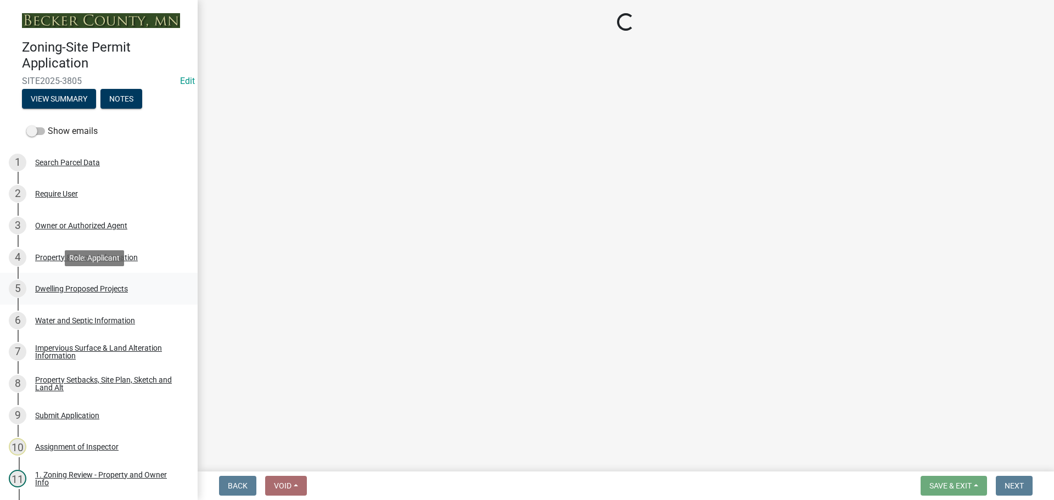
select select "75cb6c0c-1bab-4101-a7ce-eb87cbd598c1"
select select "0ceb8b90-6e92-4b1f-be25-acba4c819eff"
select select "ab9119d1-7da9-49c4-9fac-8c142204c89d"
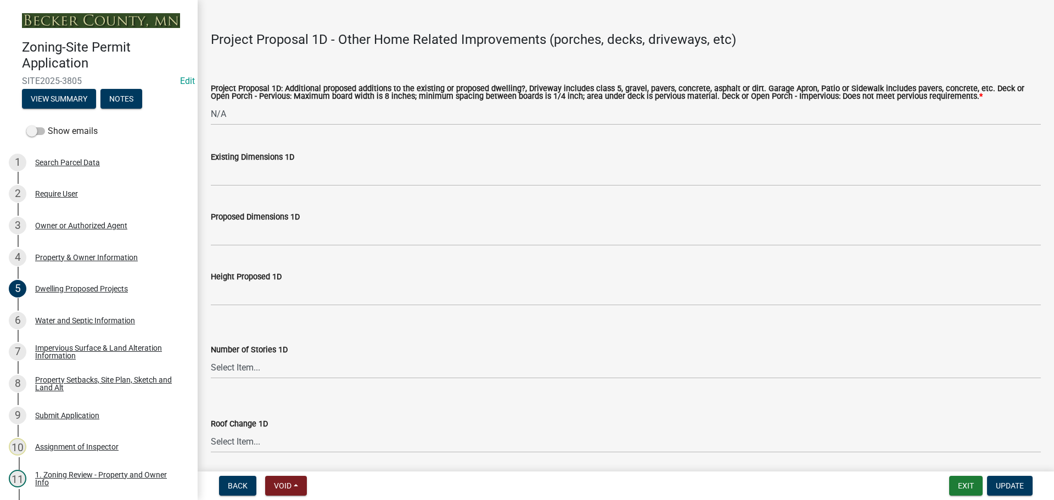
scroll to position [2632, 0]
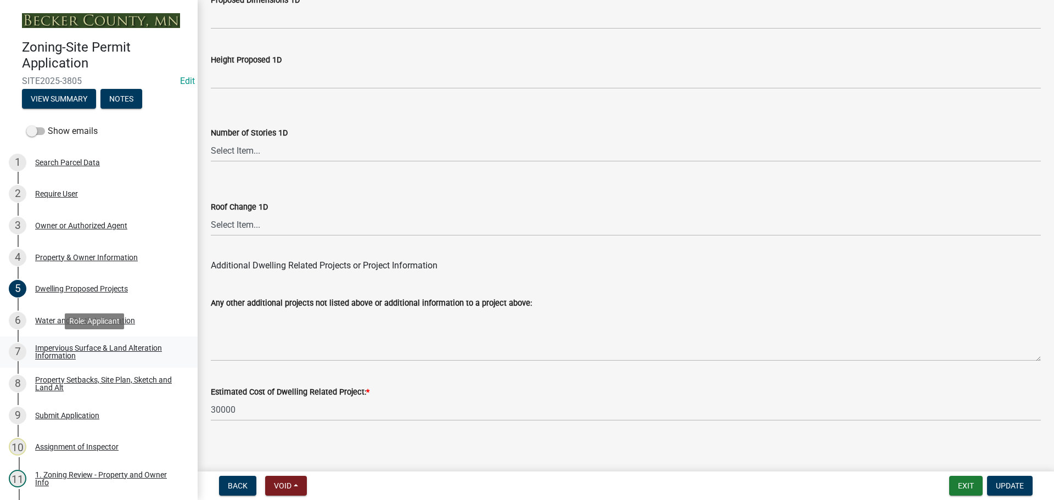
click at [83, 347] on div "Impervious Surface & Land Alteration Information" at bounding box center [107, 351] width 145 height 15
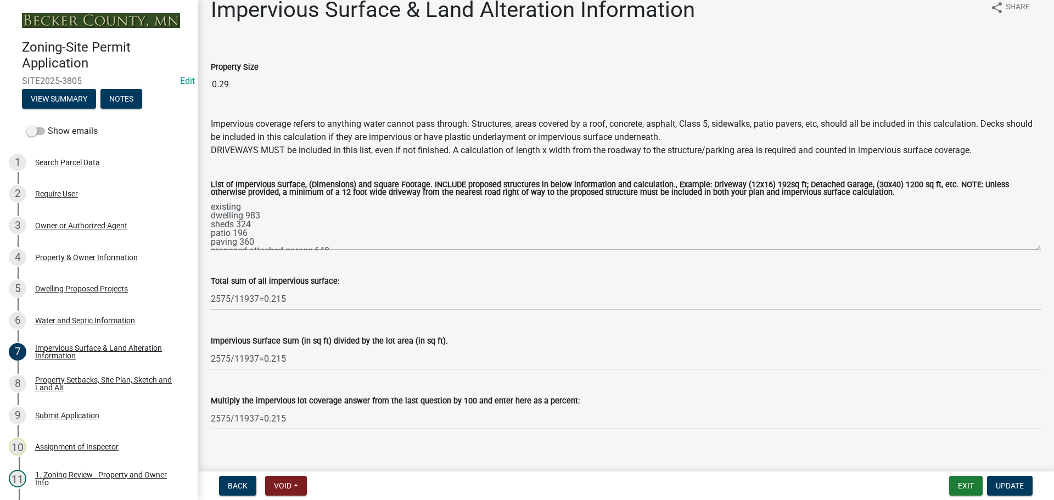
scroll to position [31, 0]
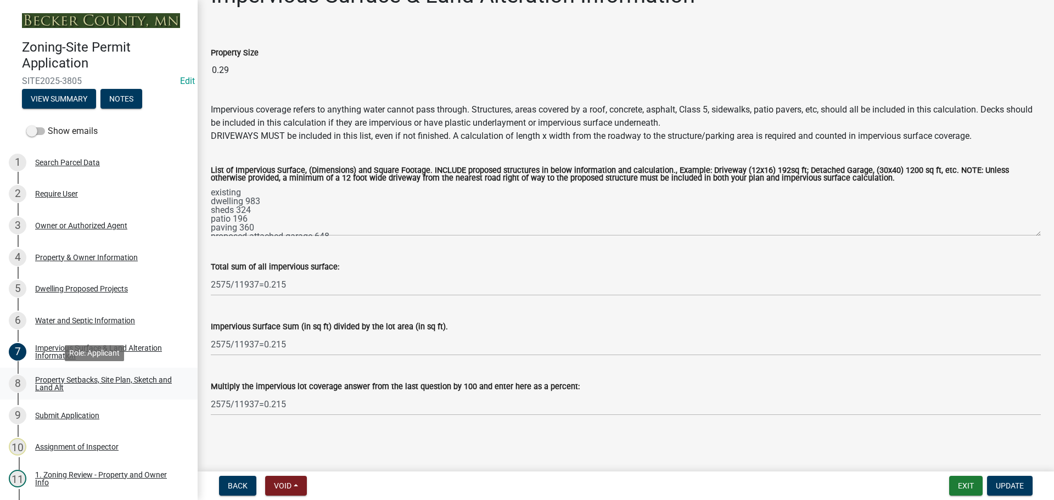
click at [63, 384] on div "Property Setbacks, Site Plan, Sketch and Land Alt" at bounding box center [107, 383] width 145 height 15
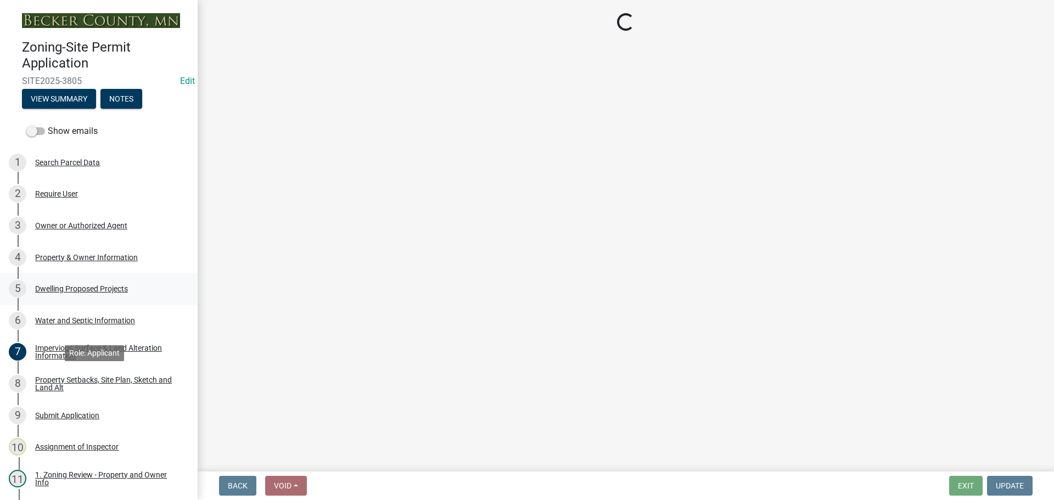
scroll to position [0, 0]
select select "7b13c63f-e699-4112-b373-98fbd28ec536"
select select "75d729af-245c-453b-a9cc-c41847c3eef2"
select select "b56a4575-9846-47cf-8067-c59a4853da22"
select select "12f785fb-c378-4b18-841c-21c73dc99083"
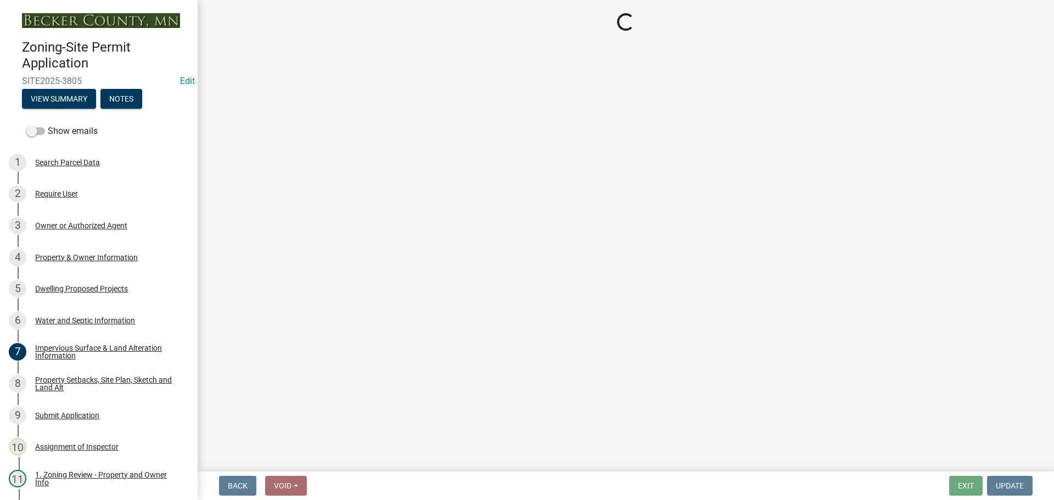
select select "12da6293-5841-4f5c-bd92-3658833964cd"
select select "27b2a8b4-abf6-463e-8c0c-7c5d2b4fe26f"
select select "5ad4ab64-b44e-481c-9000-9e5907aa74e1"
select select "a96800da-4e88-4c62-b1ff-2cd17f9e3346"
select select "c8b8ea71-7088-4e87-a493-7bc88cc2835b"
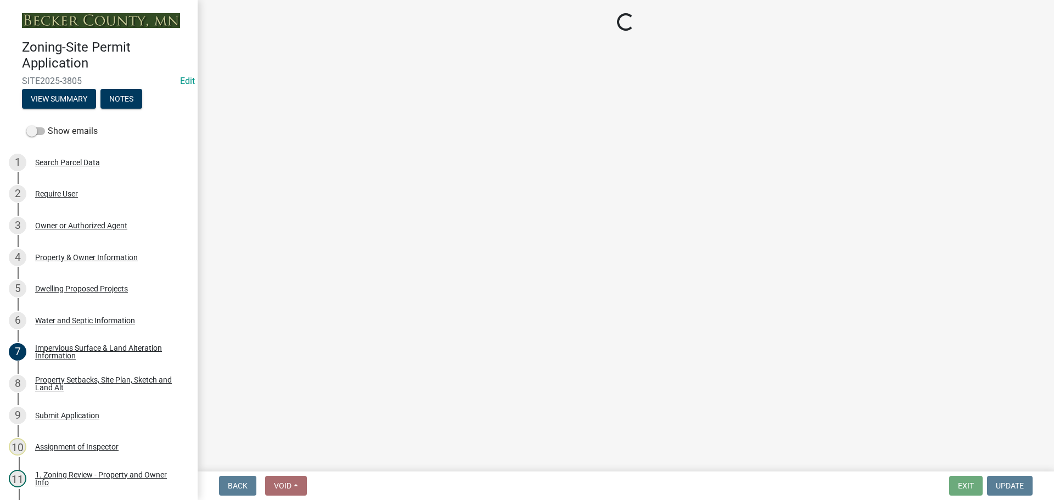
select select "133211ff-91ce-4a0a-9235-b48a7e2069a0"
select select "4421853d-5e11-4b64-95ec-6c47066881cc"
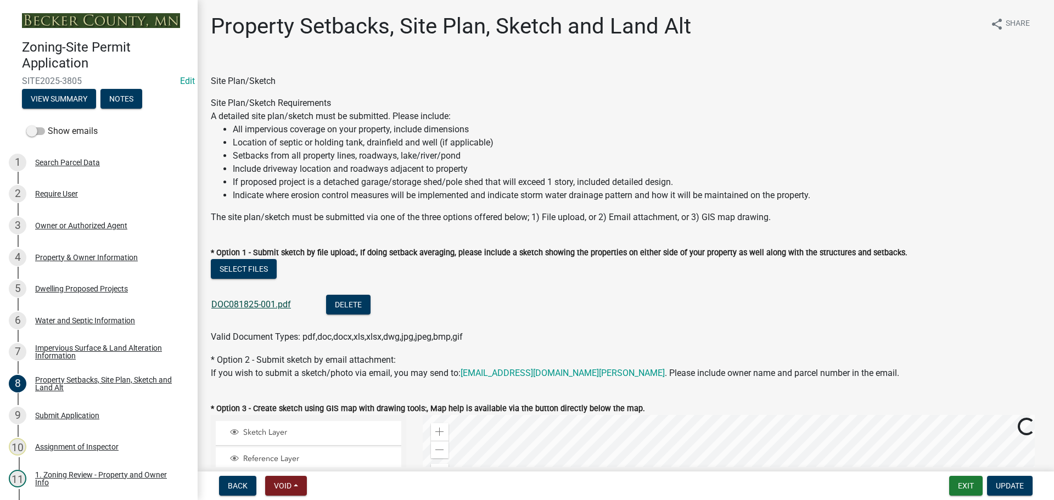
click at [280, 302] on link "DOC081825-001.pdf" at bounding box center [251, 304] width 80 height 10
click at [127, 346] on div "Impervious Surface & Land Alteration Information" at bounding box center [107, 351] width 145 height 15
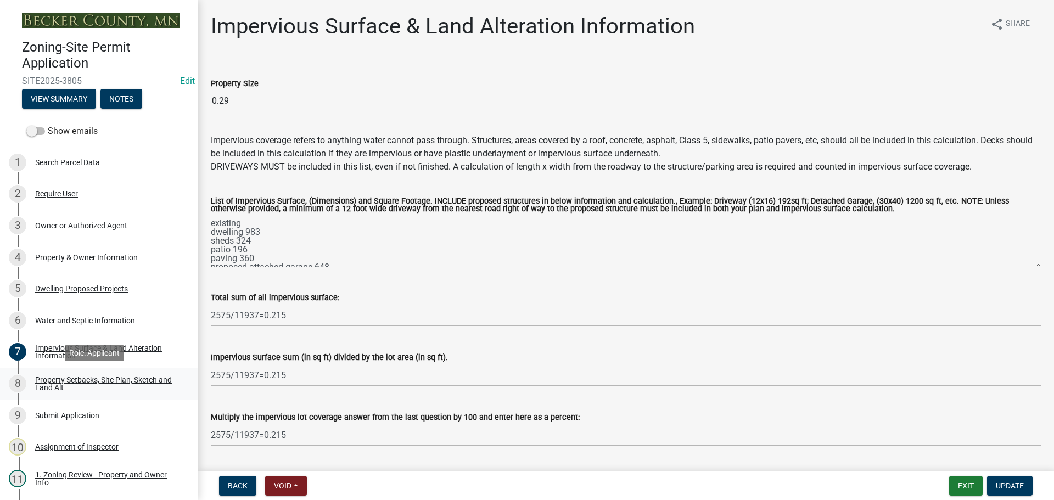
click at [68, 379] on div "Property Setbacks, Site Plan, Sketch and Land Alt" at bounding box center [107, 383] width 145 height 15
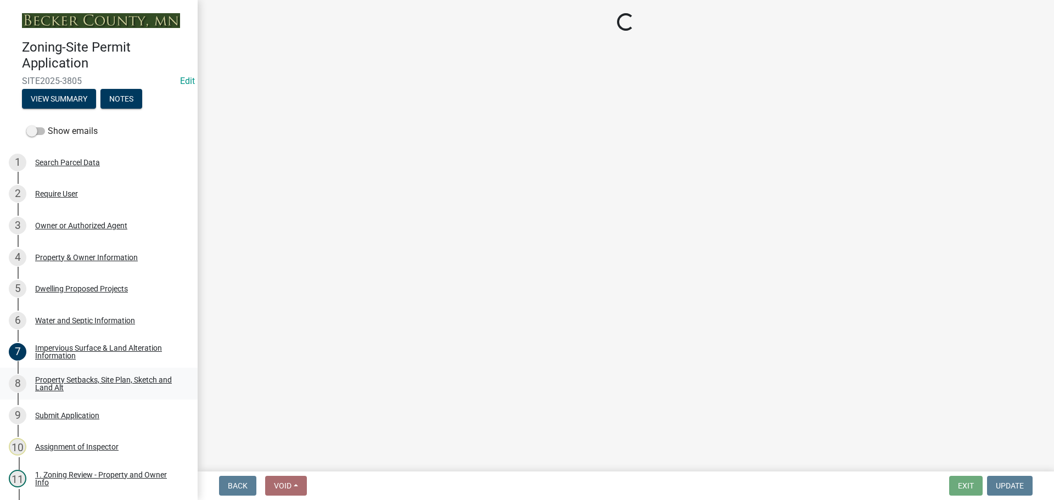
select select "7b13c63f-e699-4112-b373-98fbd28ec536"
select select "75d729af-245c-453b-a9cc-c41847c3eef2"
select select "b56a4575-9846-47cf-8067-c59a4853da22"
select select "12f785fb-c378-4b18-841c-21c73dc99083"
select select "12da6293-5841-4f5c-bd92-3658833964cd"
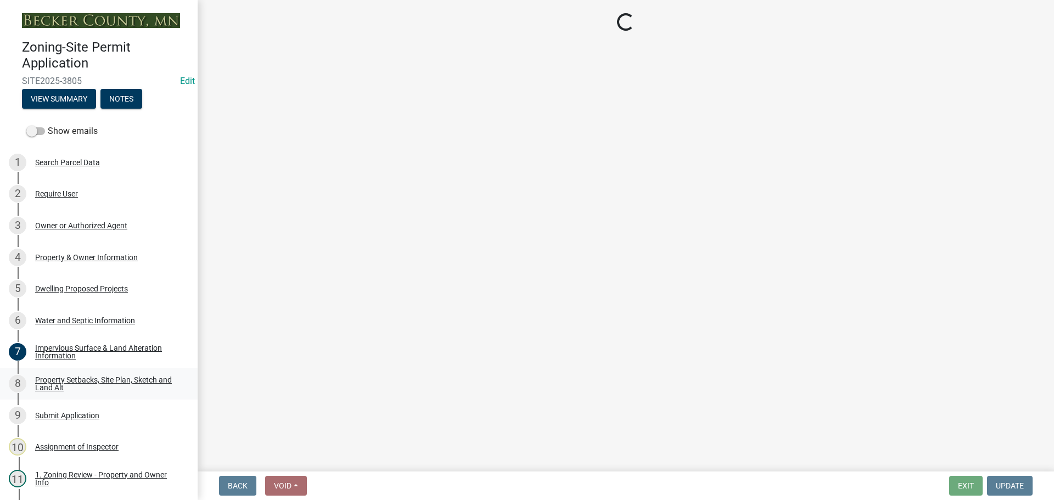
select select "27b2a8b4-abf6-463e-8c0c-7c5d2b4fe26f"
select select "5ad4ab64-b44e-481c-9000-9e5907aa74e1"
select select "a96800da-4e88-4c62-b1ff-2cd17f9e3346"
select select "c8b8ea71-7088-4e87-a493-7bc88cc2835b"
select select "133211ff-91ce-4a0a-9235-b48a7e2069a0"
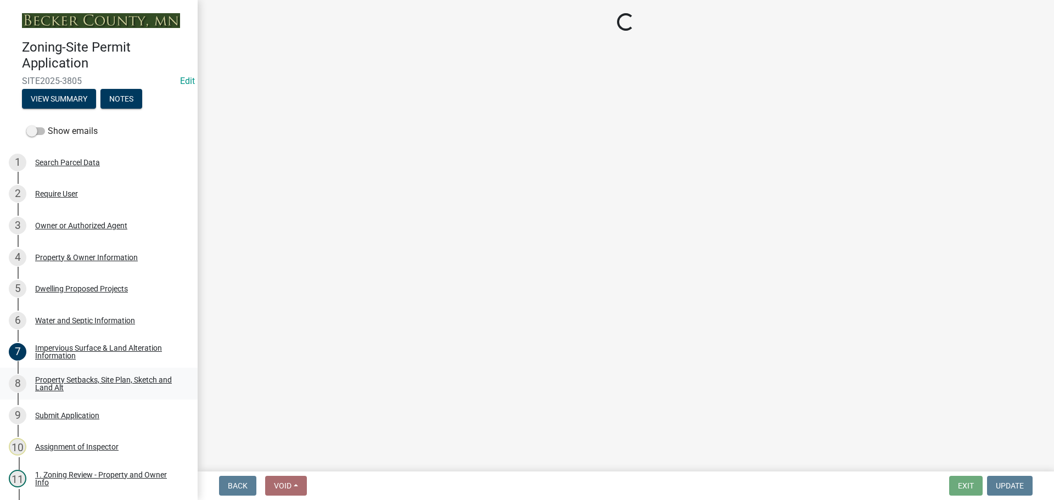
select select "4421853d-5e11-4b64-95ec-6c47066881cc"
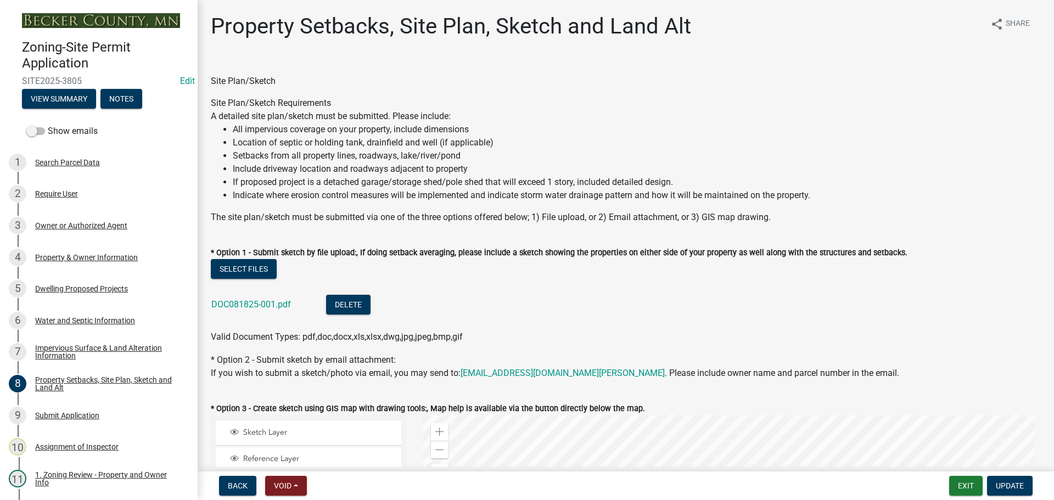
click at [239, 298] on div "DOC081825-001.pdf" at bounding box center [259, 306] width 97 height 23
click at [242, 302] on link "DOC081825-001.pdf" at bounding box center [251, 304] width 80 height 10
